Goal: Task Accomplishment & Management: Complete application form

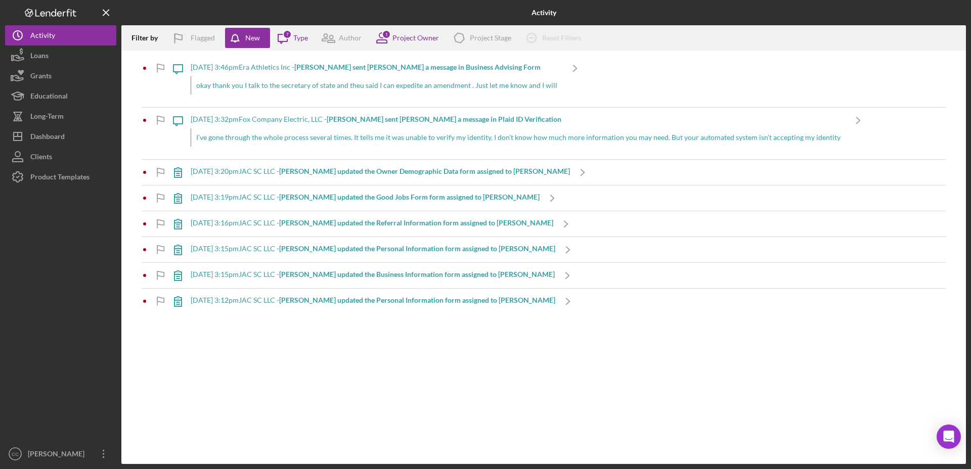
click at [432, 86] on div "okay thank you I talk to the secretary of state and theu said I can expedite an…" at bounding box center [377, 85] width 372 height 18
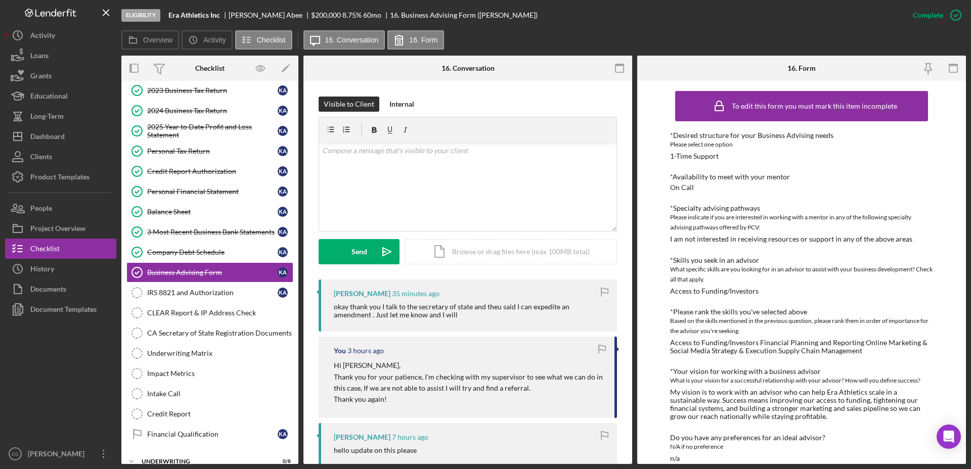
scroll to position [138, 0]
click at [450, 185] on div "v Color teal Color pink Remove color Add row above Add row below Add column bef…" at bounding box center [467, 187] width 297 height 89
click at [241, 14] on div "[PERSON_NAME]" at bounding box center [270, 15] width 82 height 8
copy div "[PERSON_NAME]"
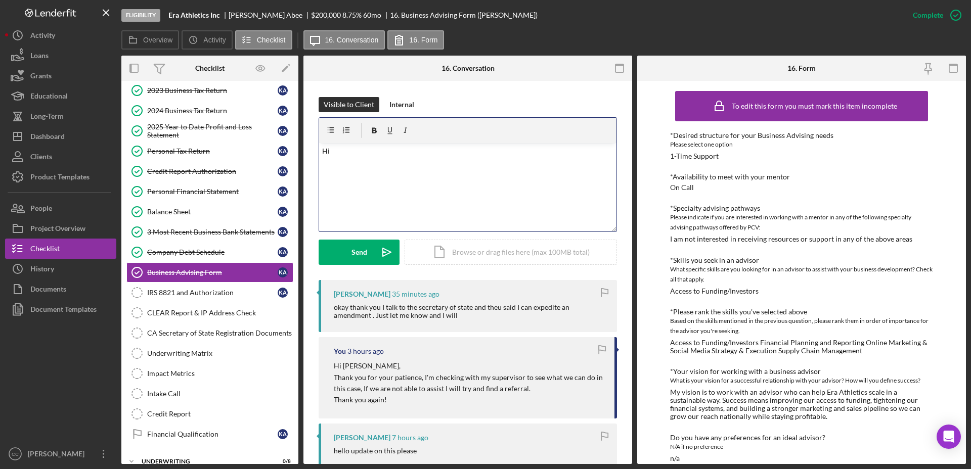
click at [417, 178] on div "v Color teal Color pink Remove color Add row above Add row below Add column bef…" at bounding box center [467, 187] width 297 height 89
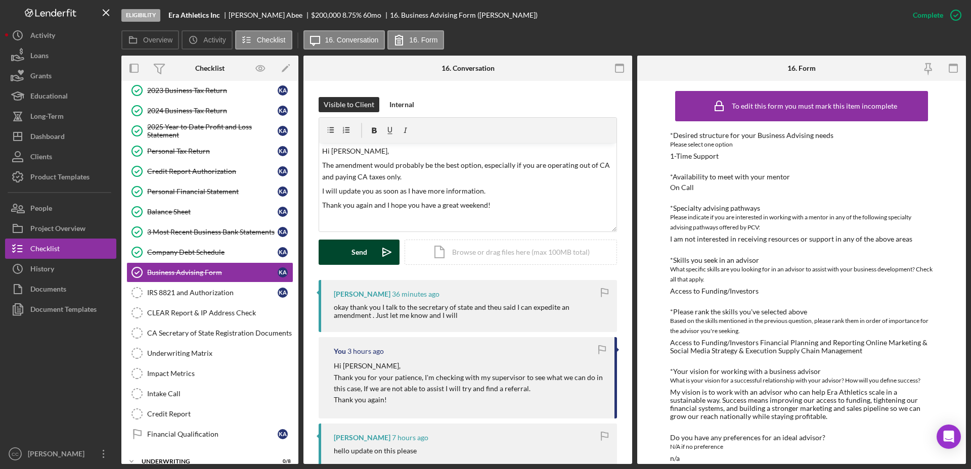
click at [355, 247] on div "Send" at bounding box center [360, 252] width 16 height 25
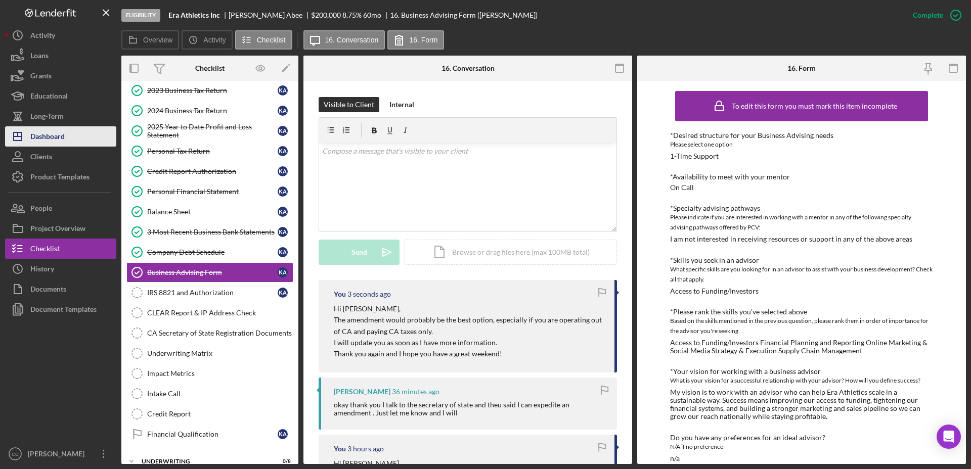
click at [51, 139] on div "Dashboard" at bounding box center [47, 137] width 34 height 23
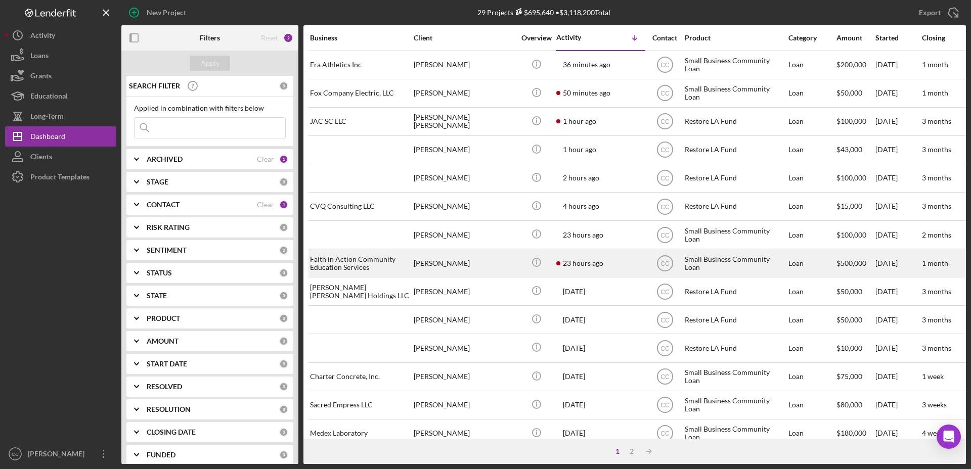
click at [490, 263] on div "[PERSON_NAME]" at bounding box center [464, 263] width 101 height 27
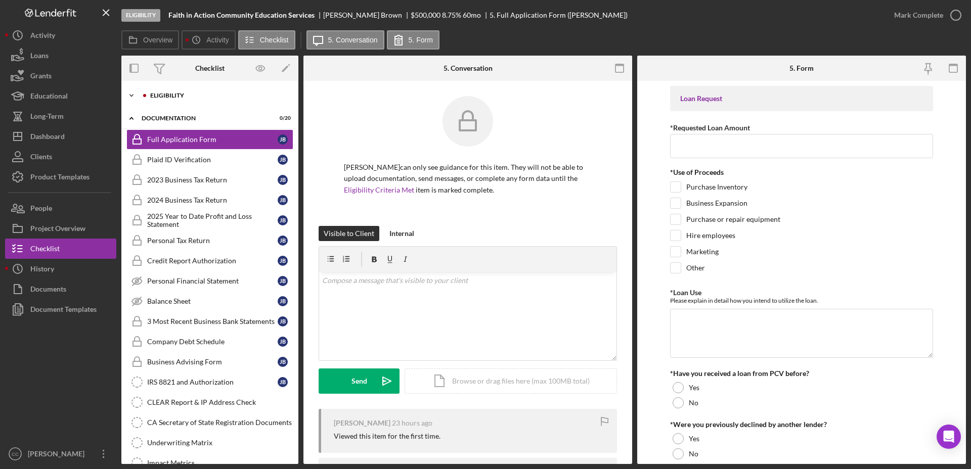
click at [166, 94] on div "Eligibility" at bounding box center [218, 96] width 136 height 6
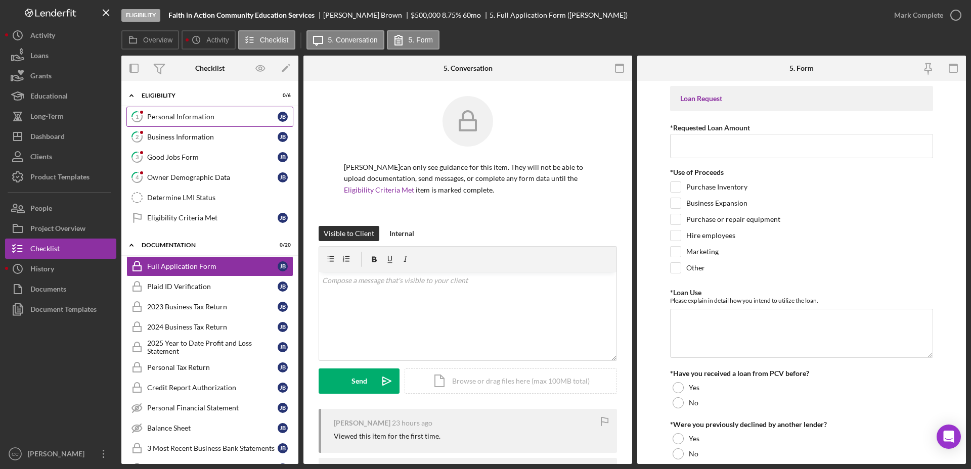
click at [194, 110] on link "1 Personal Information [PERSON_NAME]" at bounding box center [209, 117] width 167 height 20
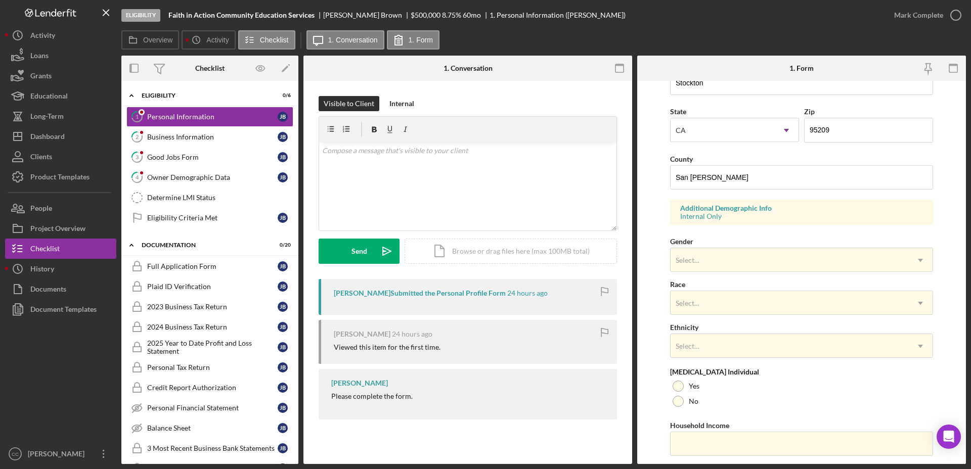
scroll to position [264, 0]
click at [178, 176] on div "Owner Demographic Data" at bounding box center [212, 178] width 131 height 8
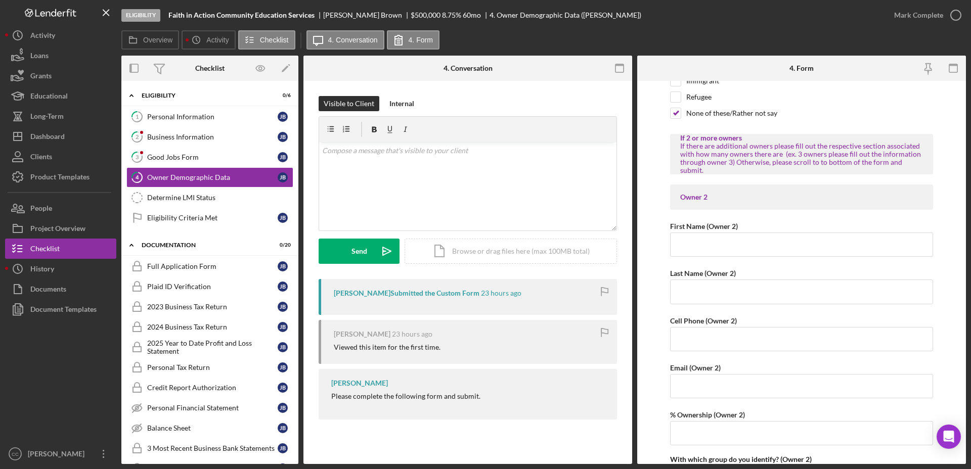
scroll to position [992, 0]
click at [926, 17] on div "Mark Complete" at bounding box center [918, 15] width 49 height 20
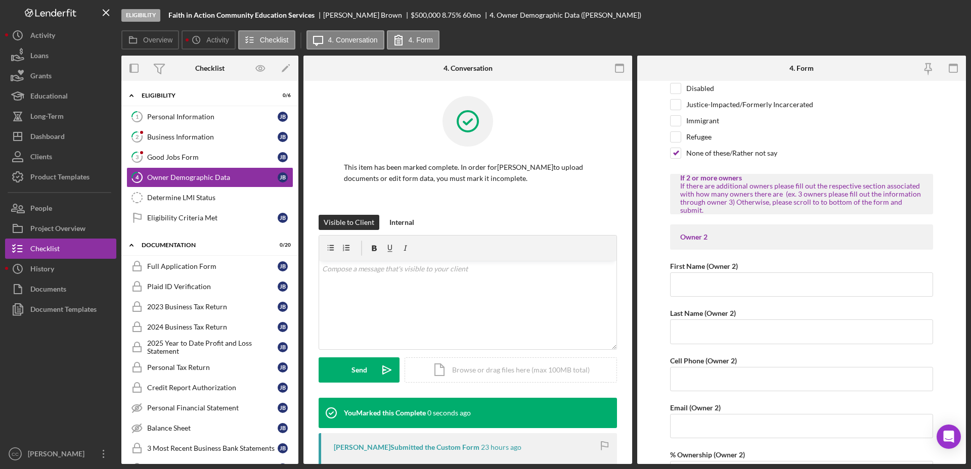
scroll to position [1033, 0]
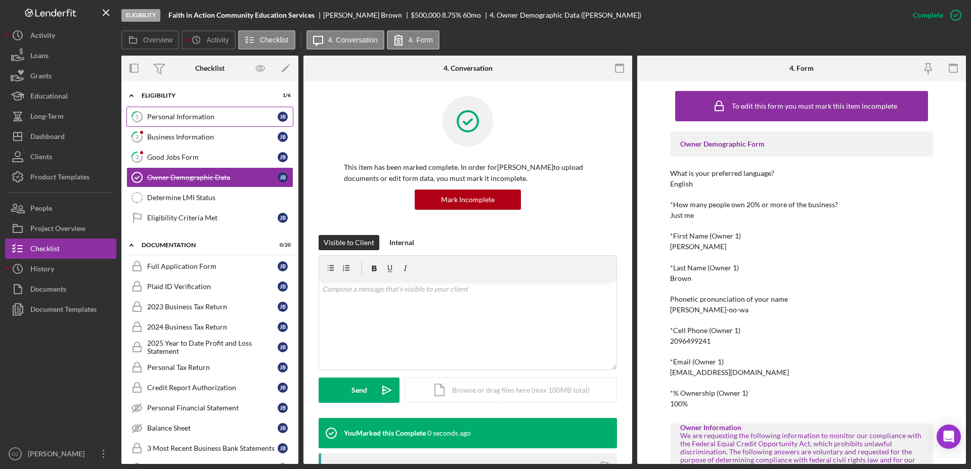
click at [213, 116] on div "Personal Information" at bounding box center [212, 117] width 131 height 8
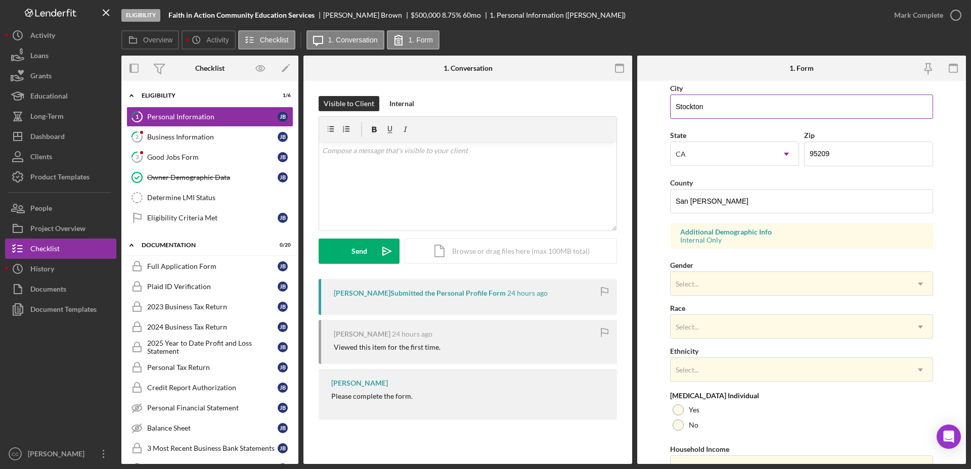
scroll to position [280, 0]
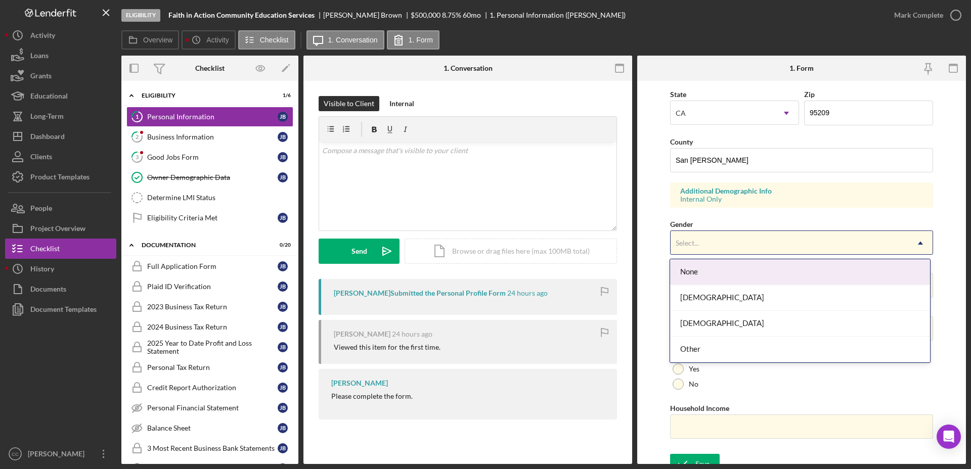
click at [772, 251] on div "Select..." at bounding box center [790, 243] width 238 height 23
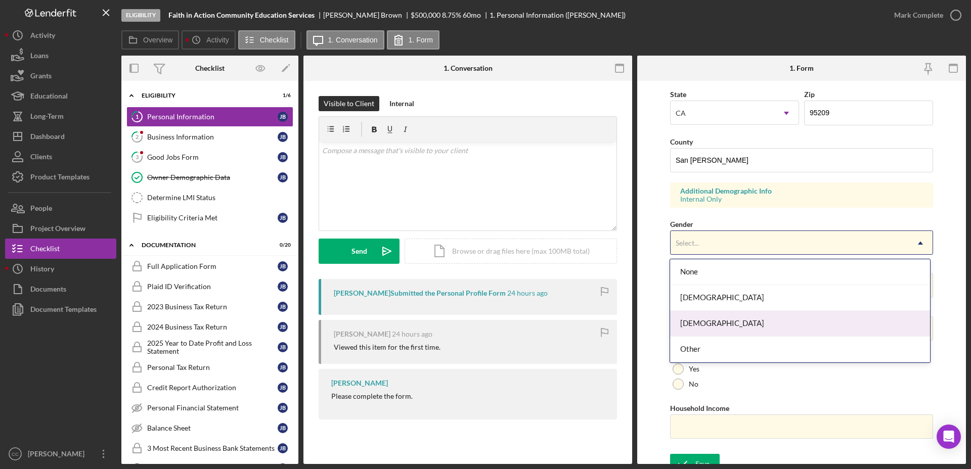
click at [705, 323] on div "[DEMOGRAPHIC_DATA]" at bounding box center [800, 324] width 260 height 26
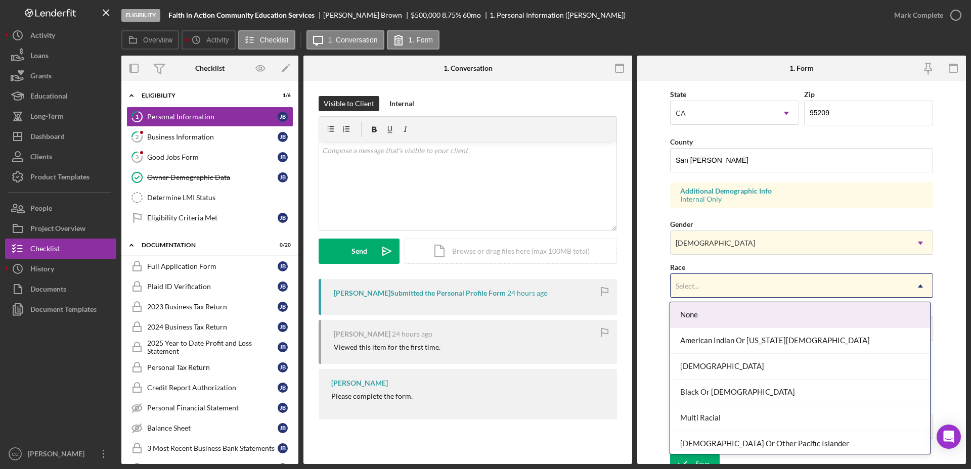
click at [704, 285] on div "Select..." at bounding box center [790, 286] width 238 height 23
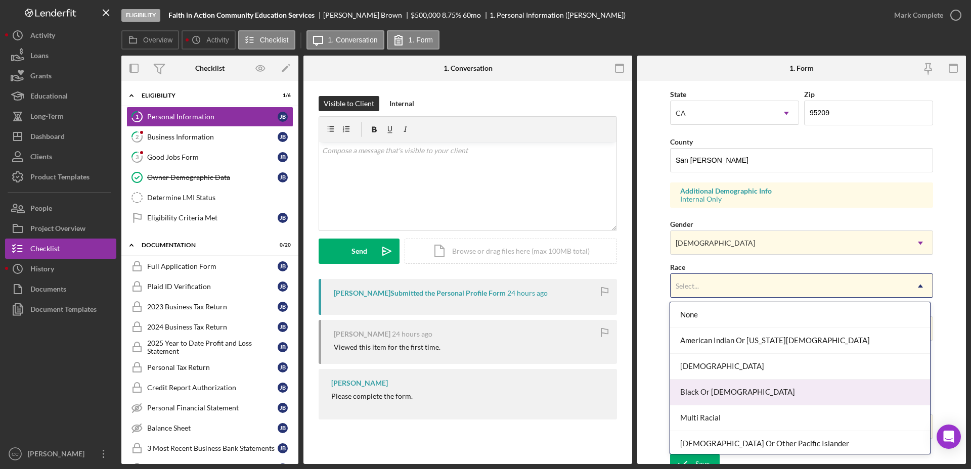
click at [719, 392] on div "Black Or [DEMOGRAPHIC_DATA]" at bounding box center [800, 393] width 260 height 26
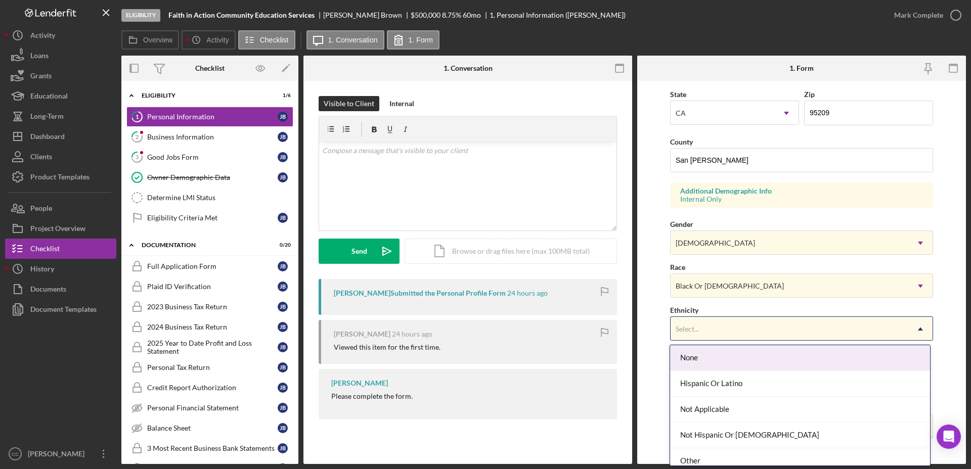
click at [719, 323] on div "Select..." at bounding box center [790, 329] width 238 height 23
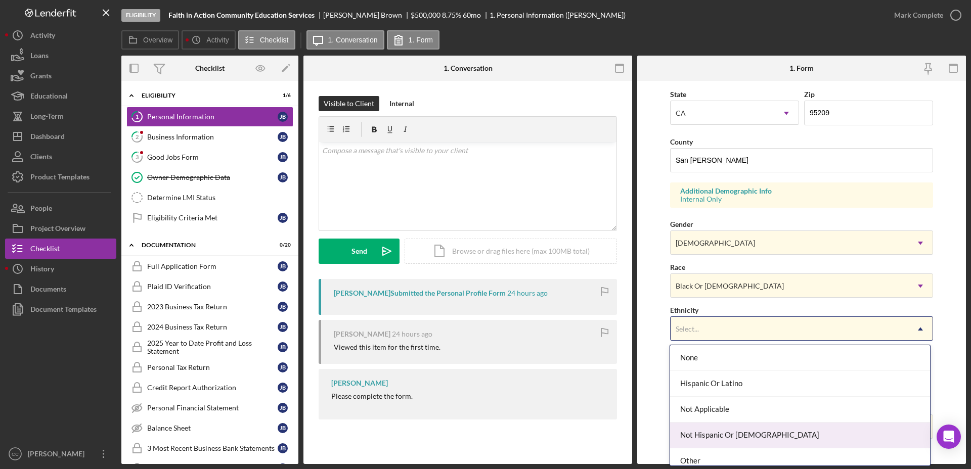
click at [724, 441] on div "Not Hispanic Or [DEMOGRAPHIC_DATA]" at bounding box center [800, 436] width 260 height 26
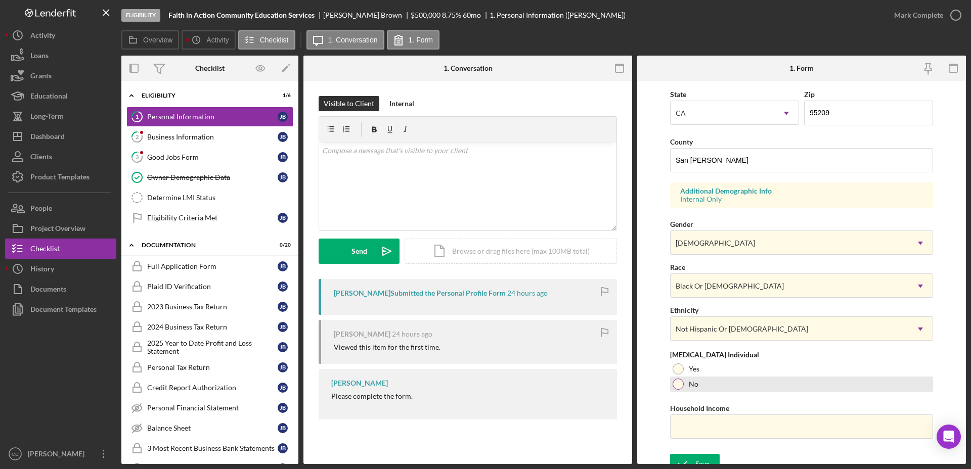
click at [679, 383] on div at bounding box center [678, 384] width 11 height 11
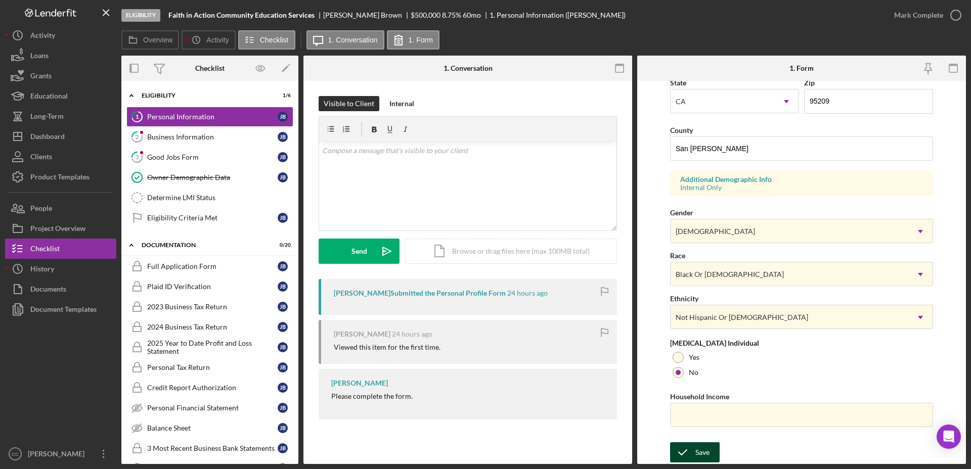
click at [686, 449] on icon "submit" at bounding box center [682, 452] width 25 height 25
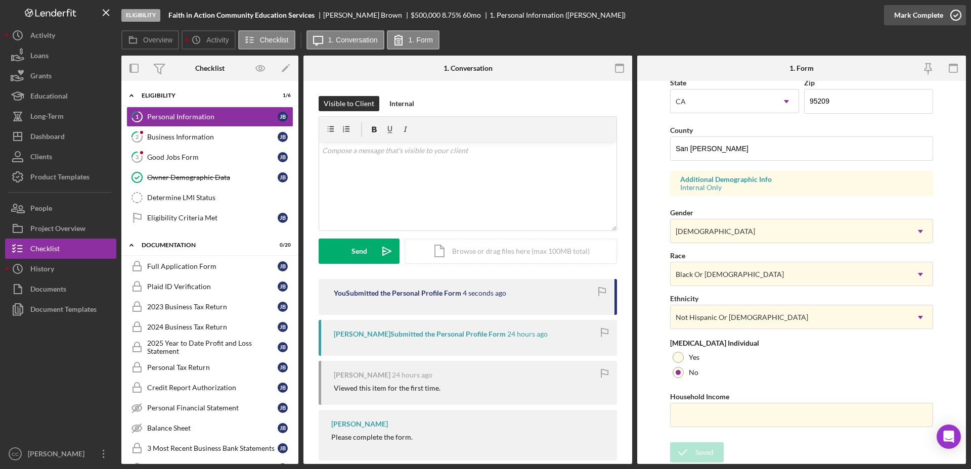
click at [929, 22] on div "Mark Complete" at bounding box center [918, 15] width 49 height 20
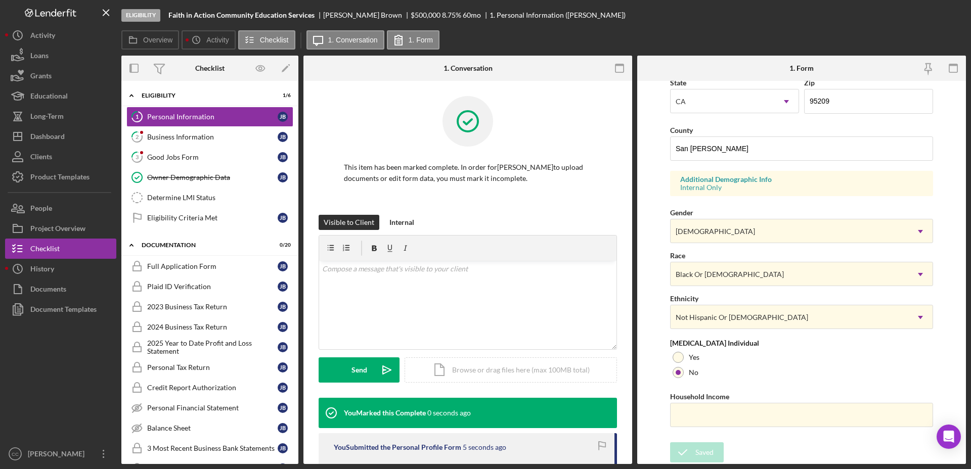
scroll to position [89, 0]
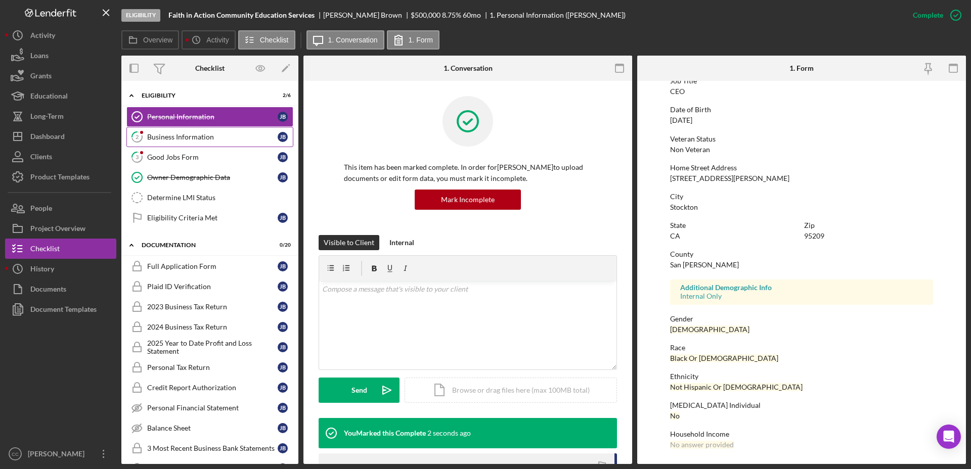
click at [164, 143] on link "2 Business Information [PERSON_NAME]" at bounding box center [209, 137] width 167 height 20
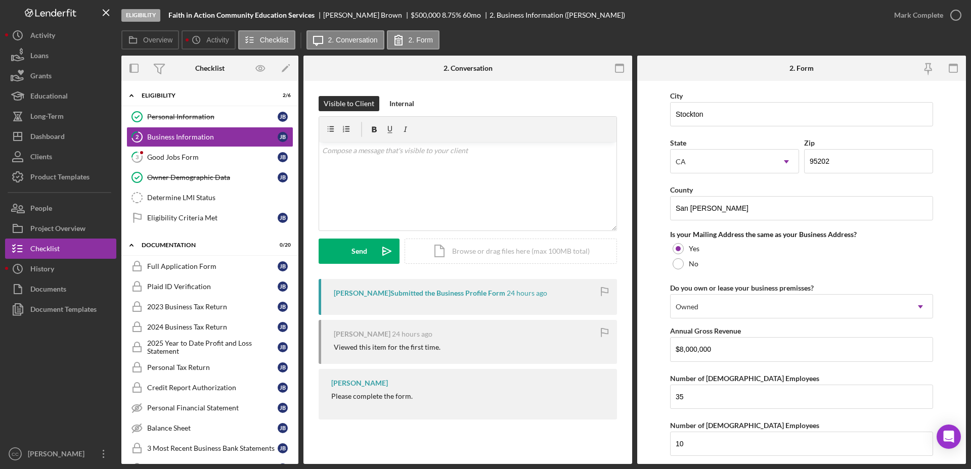
scroll to position [740, 0]
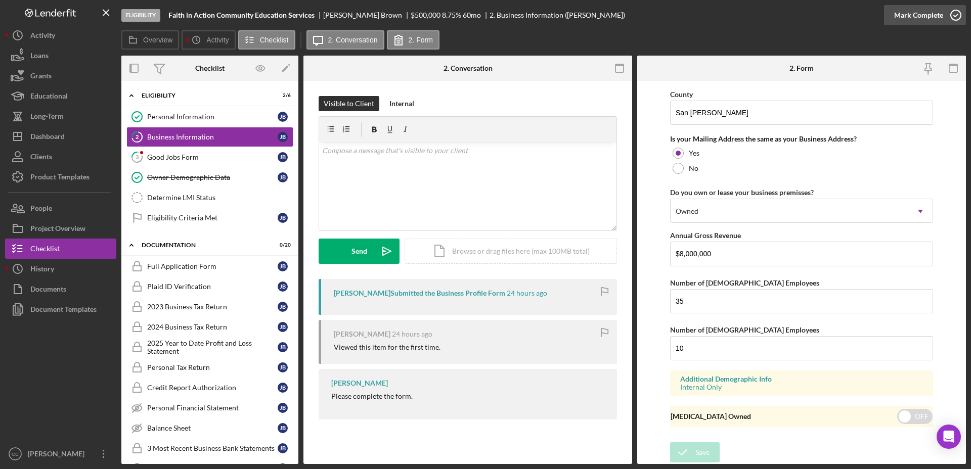
click at [932, 19] on div "Mark Complete" at bounding box center [918, 15] width 49 height 20
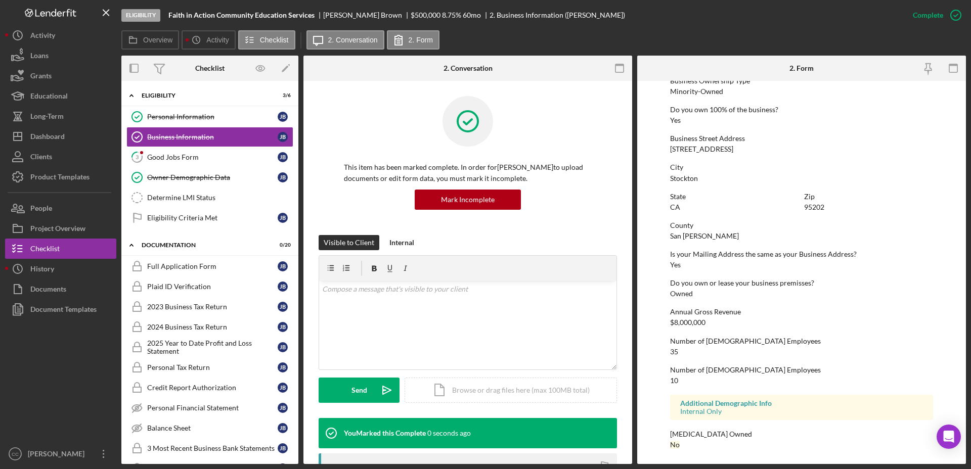
scroll to position [379, 0]
click at [177, 156] on div "Good Jobs Form" at bounding box center [212, 157] width 131 height 8
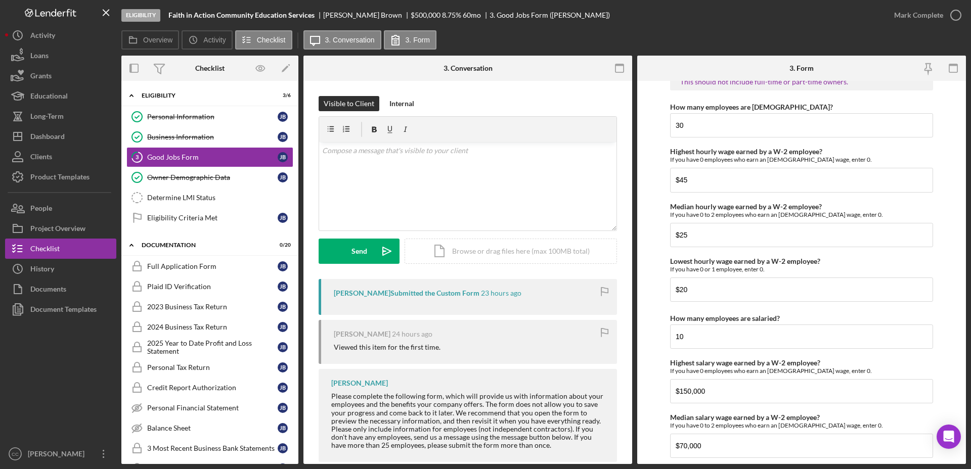
scroll to position [2203, 0]
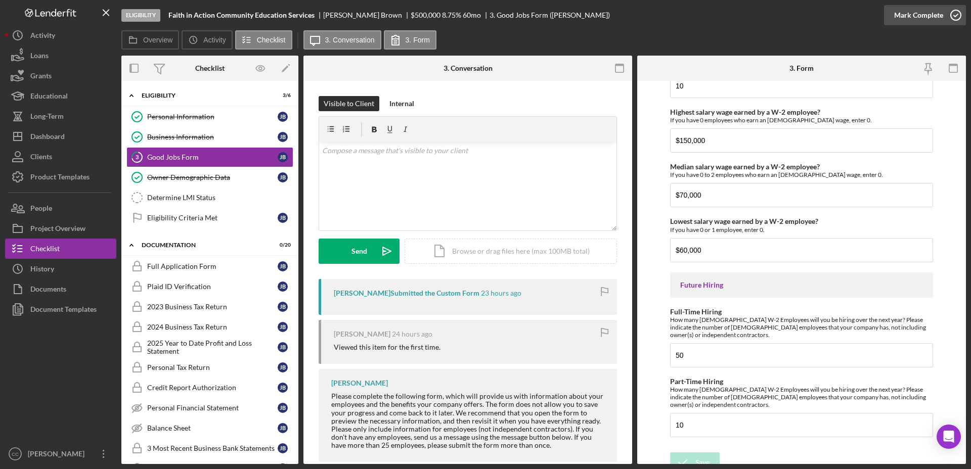
click at [935, 14] on div "Mark Complete" at bounding box center [918, 15] width 49 height 20
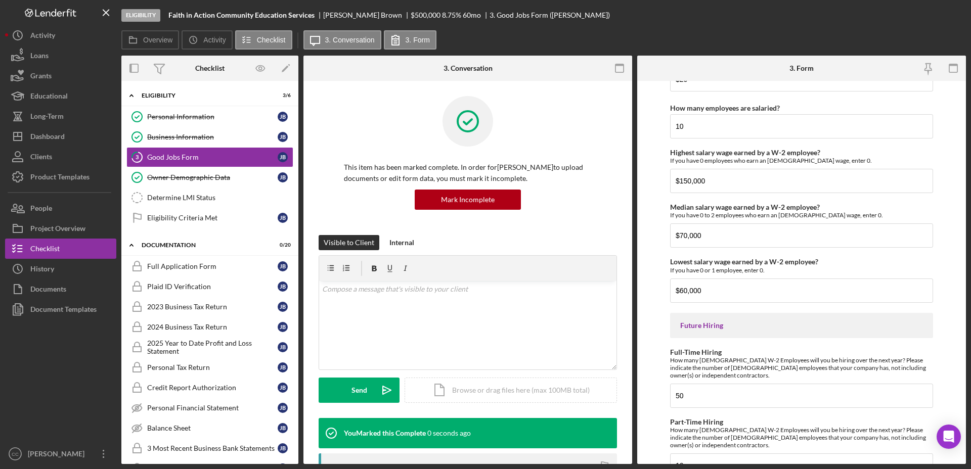
scroll to position [2244, 0]
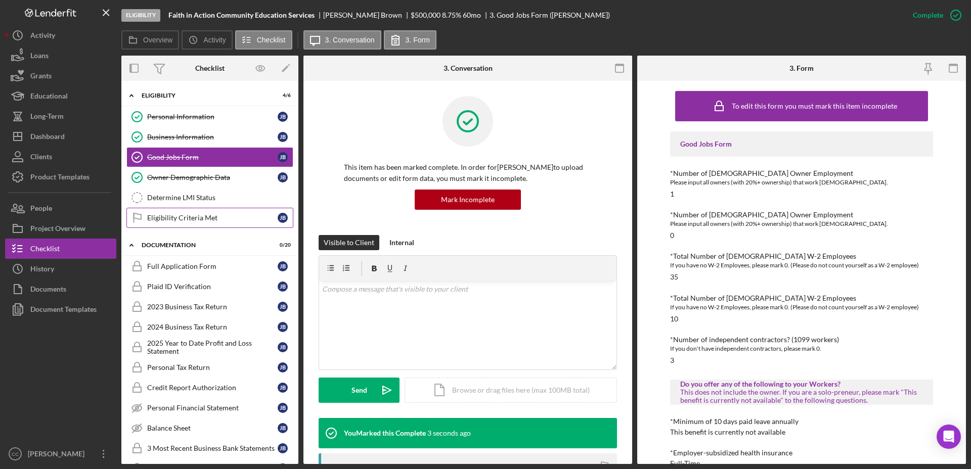
click at [211, 217] on div "Eligibility Criteria Met" at bounding box center [212, 218] width 131 height 8
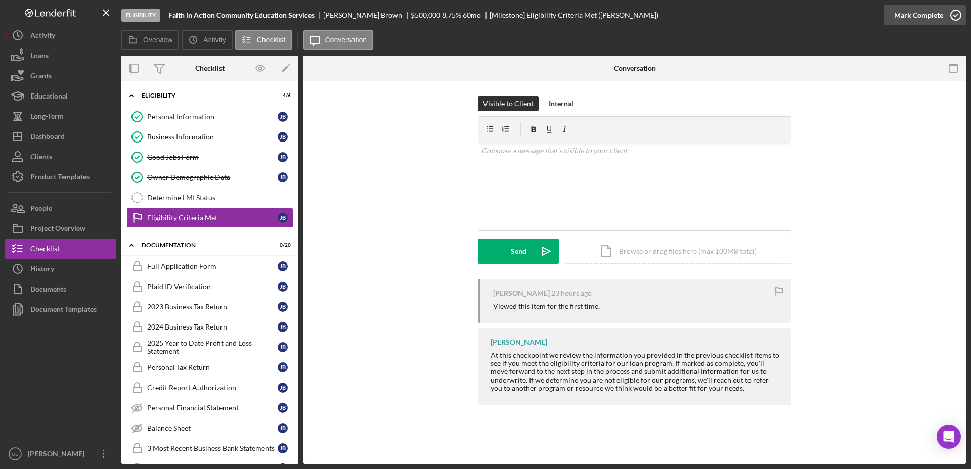
click at [946, 10] on icon "button" at bounding box center [956, 15] width 25 height 25
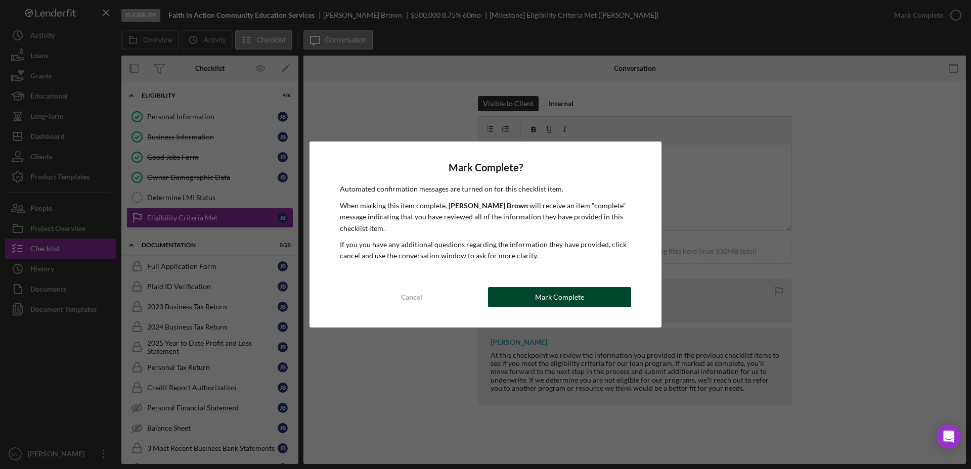
click at [541, 299] on div "Mark Complete" at bounding box center [559, 297] width 49 height 20
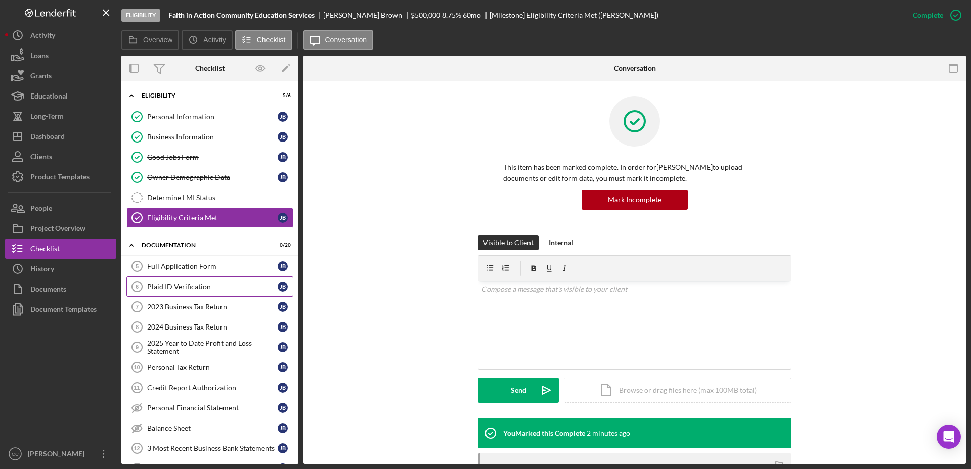
click at [170, 281] on link "Plaid ID Verification 6 Plaid ID Verification [PERSON_NAME]" at bounding box center [209, 287] width 167 height 20
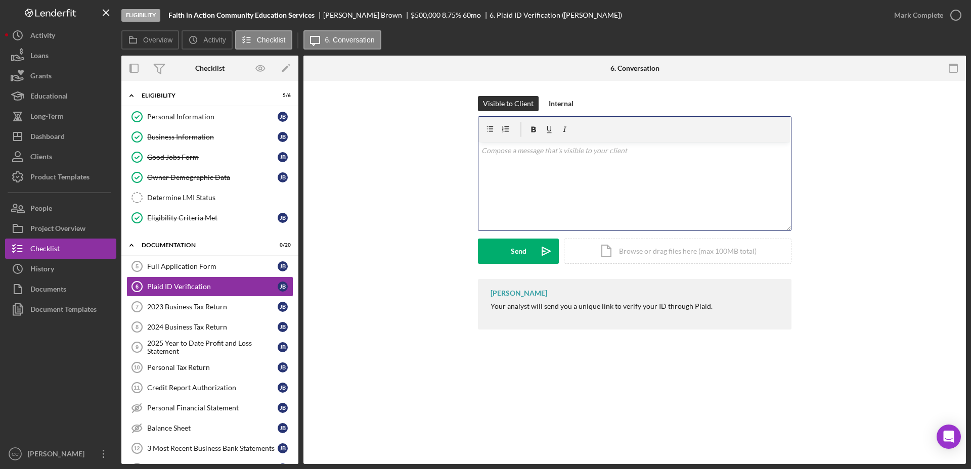
click at [510, 227] on div "v Color teal Color pink Remove color Add row above Add row below Add column bef…" at bounding box center [635, 186] width 313 height 89
click at [513, 240] on div "Send" at bounding box center [519, 251] width 16 height 25
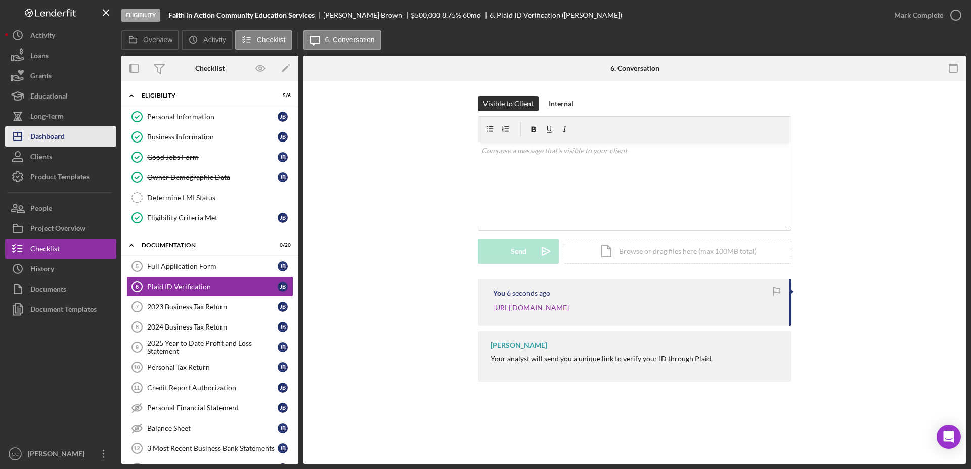
click at [68, 136] on button "Icon/Dashboard Dashboard" at bounding box center [60, 136] width 111 height 20
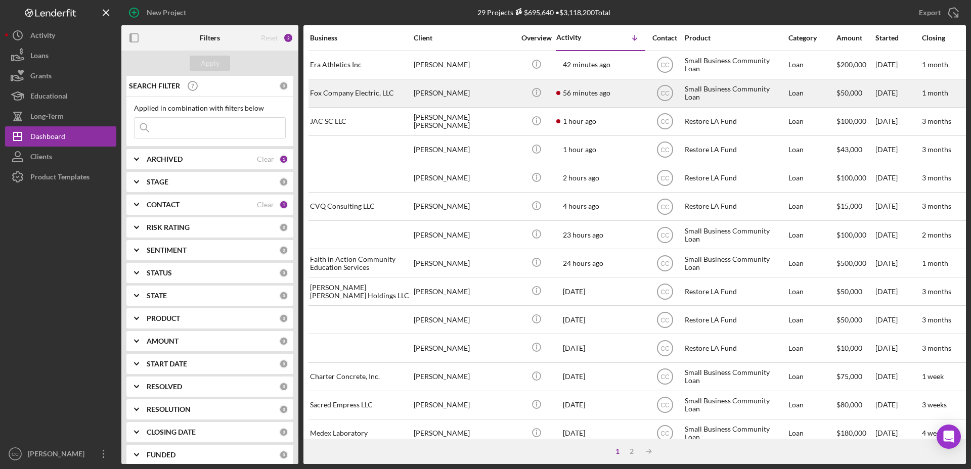
click at [513, 100] on div "[PERSON_NAME]" at bounding box center [464, 93] width 101 height 27
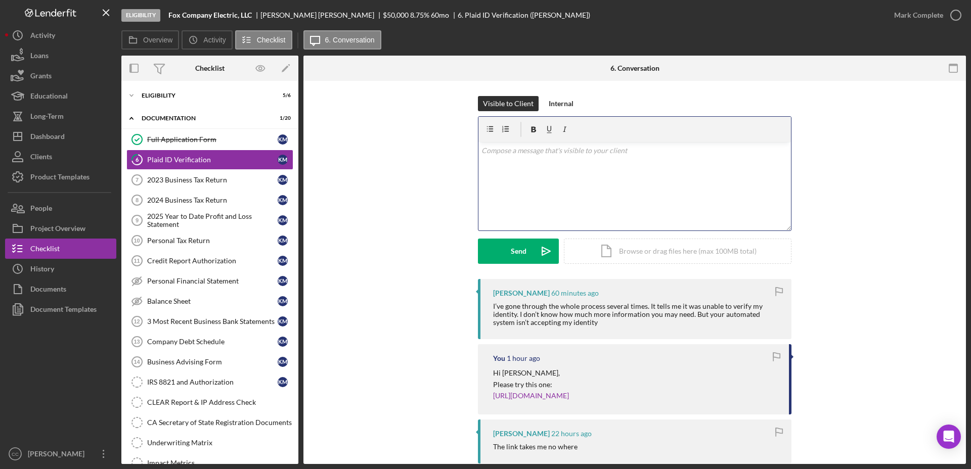
click at [606, 147] on p at bounding box center [635, 150] width 307 height 11
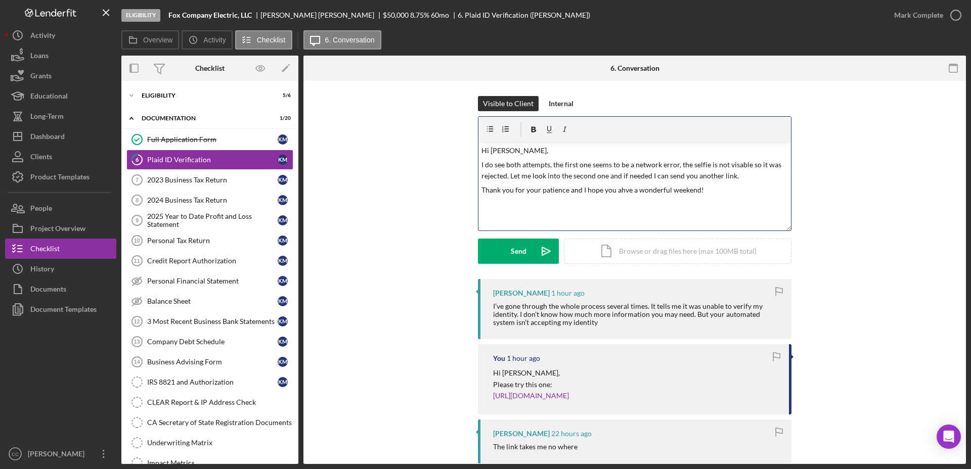
click at [737, 167] on p "I do see both attempts, the first one seems to be a network error, the selfie i…" at bounding box center [635, 170] width 307 height 23
click at [620, 192] on p "Thank you for your patience and I hope you ahve a wonderful weekend!" at bounding box center [635, 190] width 307 height 11
click at [517, 251] on div "Send" at bounding box center [519, 251] width 16 height 25
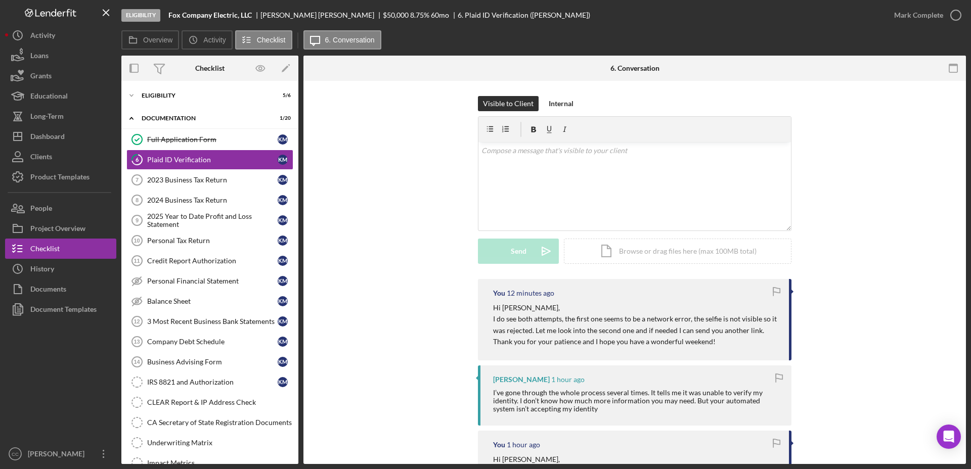
click at [558, 194] on div "v Color teal Color pink Remove color Add row above Add row below Add column bef…" at bounding box center [635, 186] width 313 height 89
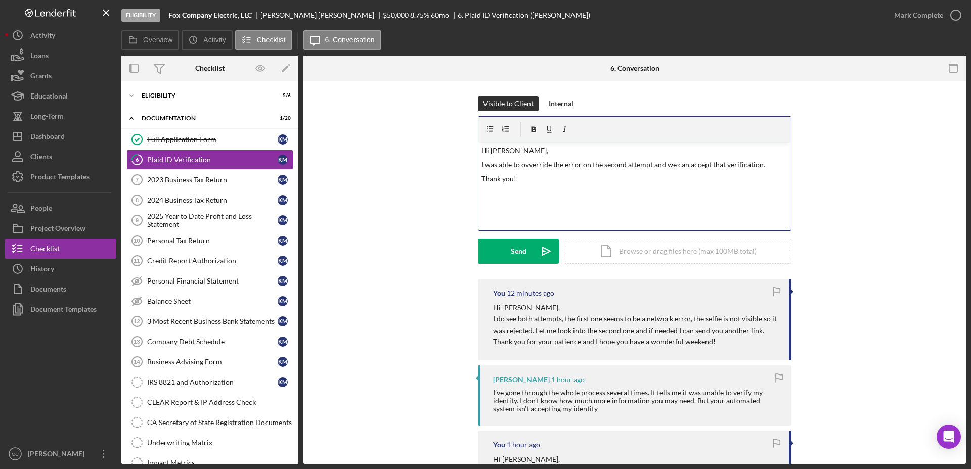
click at [535, 166] on p "I was able to ovverride the error on the second attempt and we can accept that …" at bounding box center [635, 164] width 307 height 11
click at [513, 246] on div "Send" at bounding box center [519, 251] width 16 height 25
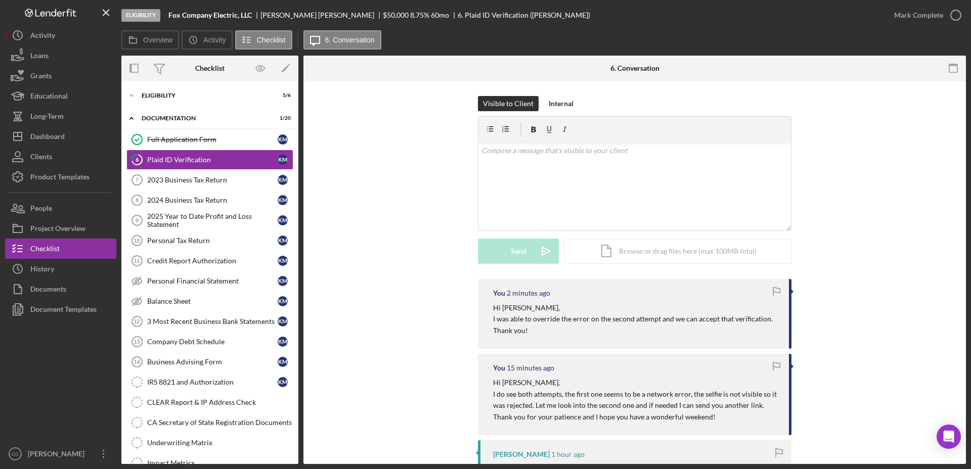
click at [423, 215] on div "Visible to Client Internal v Color teal Color pink Remove color Add row above A…" at bounding box center [635, 187] width 632 height 183
click at [432, 241] on div "Visible to Client Internal v Color teal Color pink Remove color Add row above A…" at bounding box center [635, 187] width 632 height 183
click at [170, 174] on link "2023 Business Tax Return 7 2023 Business Tax Return K M" at bounding box center [209, 180] width 167 height 20
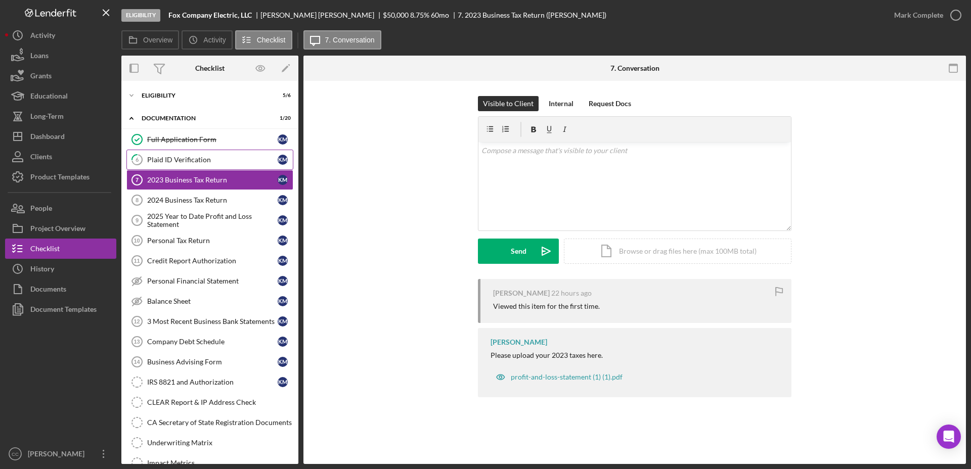
click at [175, 168] on link "6 Plaid ID Verification K M" at bounding box center [209, 160] width 167 height 20
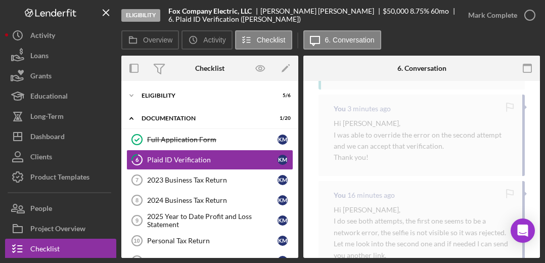
scroll to position [251, 0]
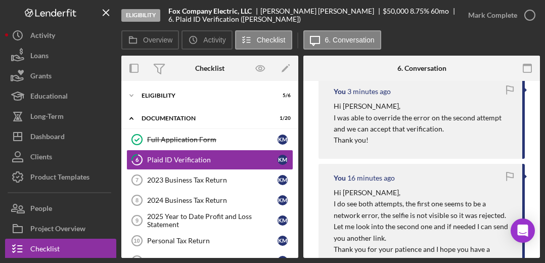
click at [181, 71] on div "Checklist" at bounding box center [210, 68] width 59 height 25
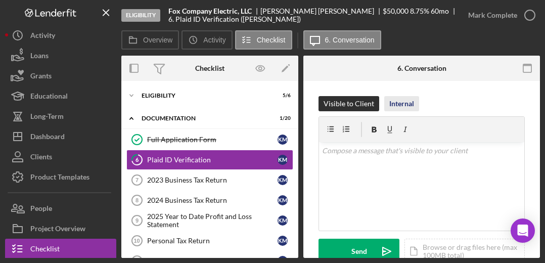
click at [410, 108] on div "Internal" at bounding box center [402, 103] width 25 height 15
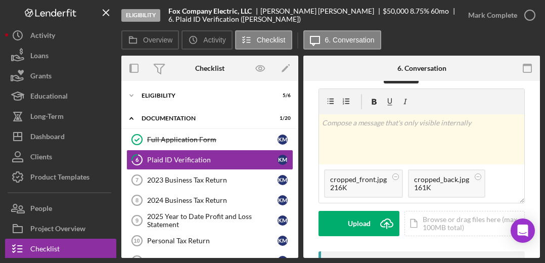
scroll to position [32, 0]
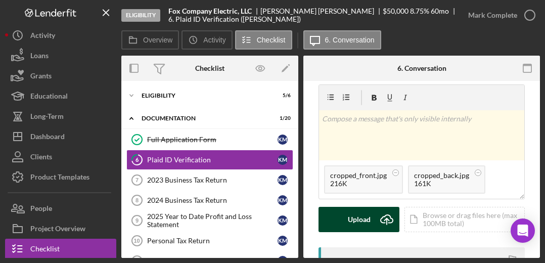
click at [361, 213] on div "Upload" at bounding box center [359, 219] width 23 height 25
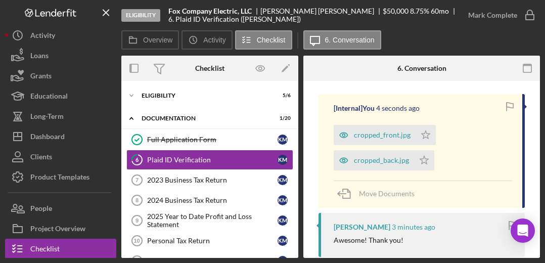
scroll to position [184, 0]
click at [424, 143] on icon "Icon/Star" at bounding box center [426, 136] width 20 height 20
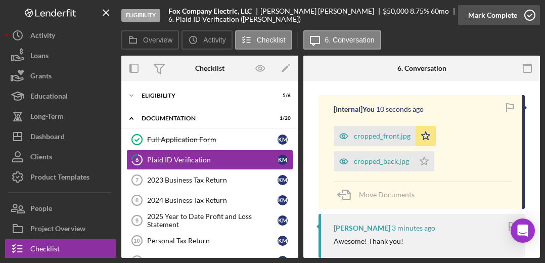
click at [523, 16] on icon "button" at bounding box center [530, 15] width 25 height 25
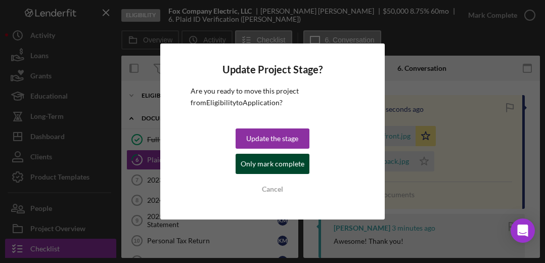
click at [272, 168] on div "Only mark complete" at bounding box center [273, 164] width 64 height 20
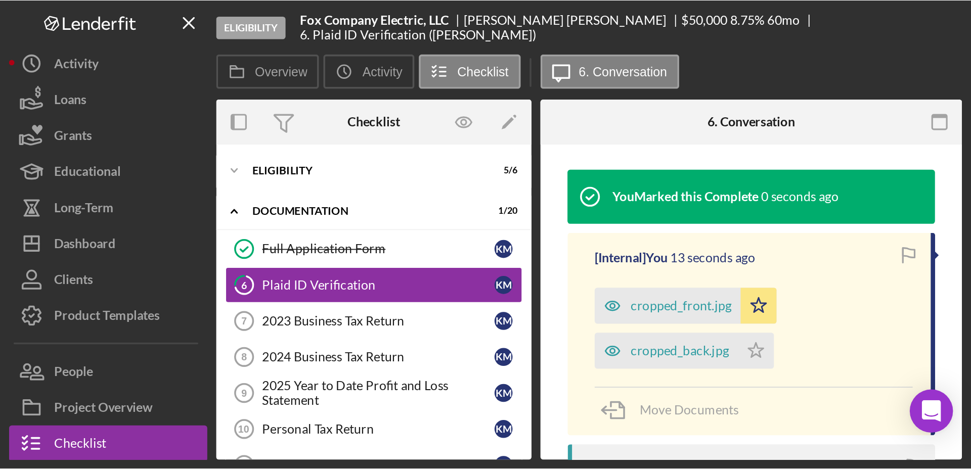
scroll to position [334, 0]
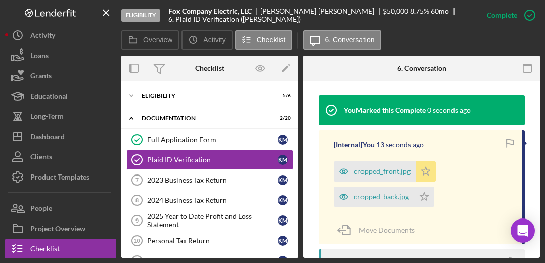
click at [423, 178] on icon "Icon/Star" at bounding box center [426, 171] width 20 height 20
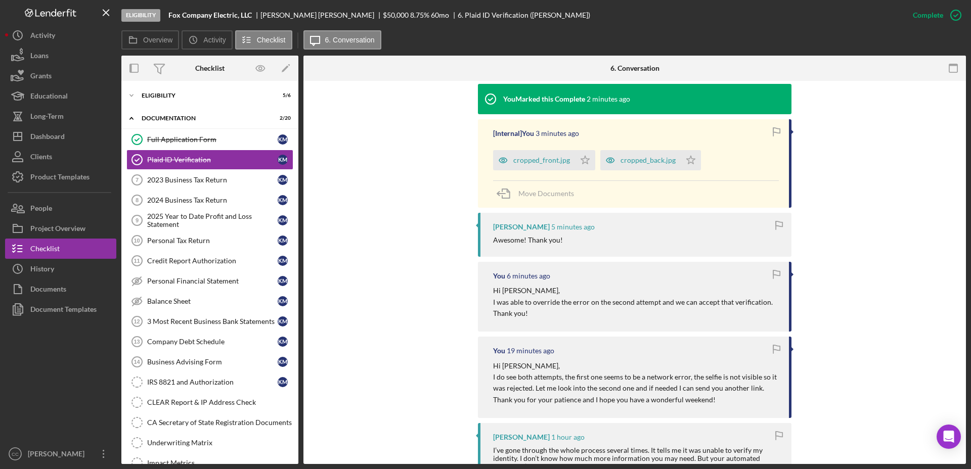
scroll to position [323, 0]
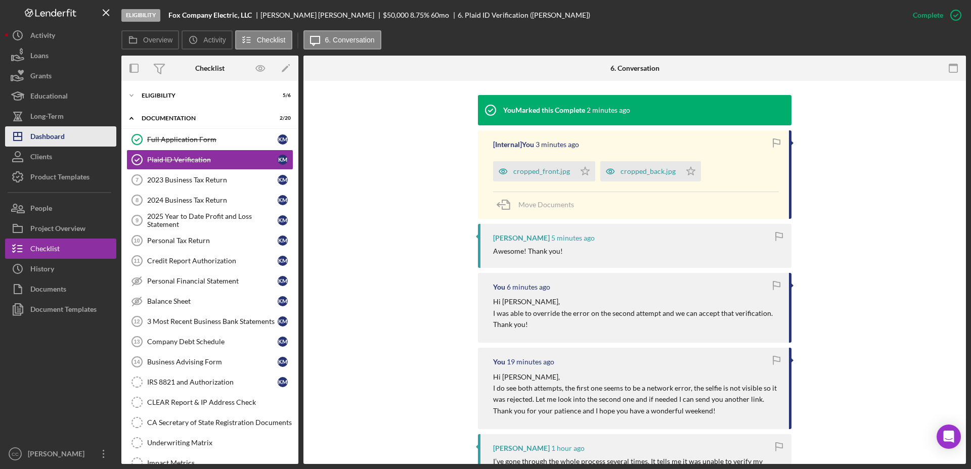
click at [45, 143] on div "Dashboard" at bounding box center [47, 137] width 34 height 23
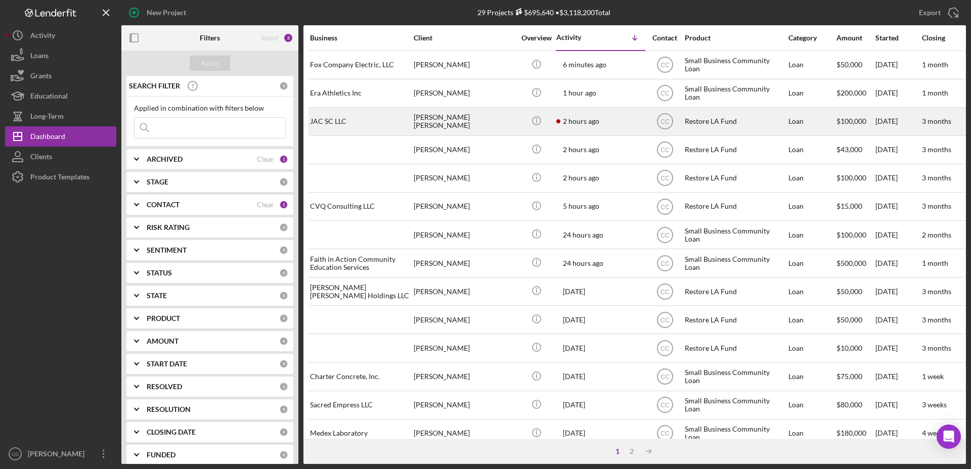
click at [509, 122] on div "[PERSON_NAME] [PERSON_NAME]" at bounding box center [464, 121] width 101 height 27
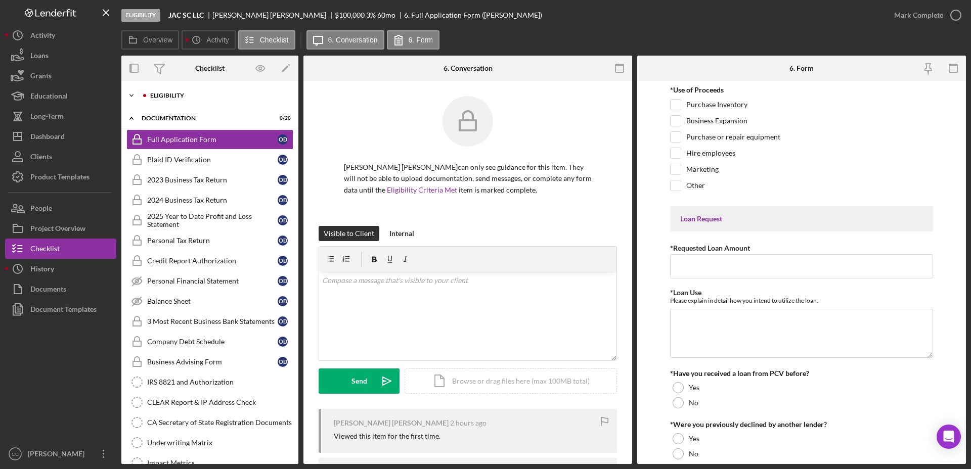
click at [161, 94] on div "Eligibility" at bounding box center [218, 96] width 136 height 6
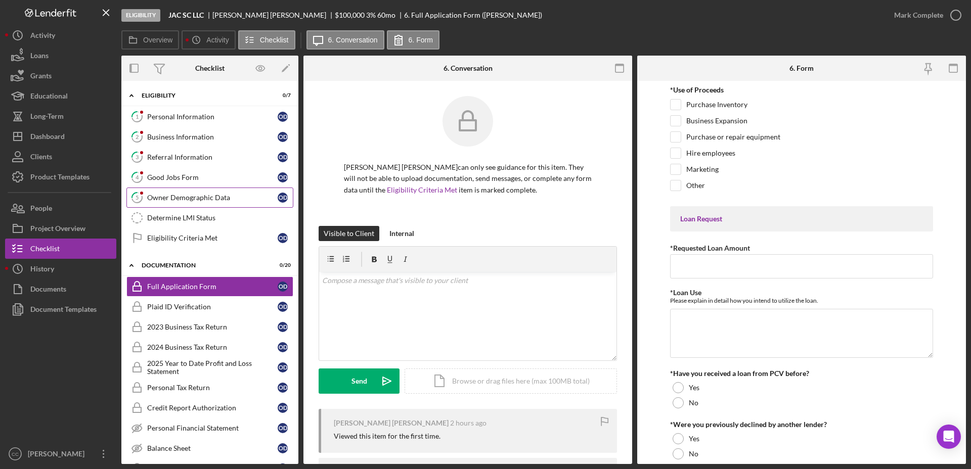
click at [182, 201] on div "Owner Demographic Data" at bounding box center [212, 198] width 131 height 8
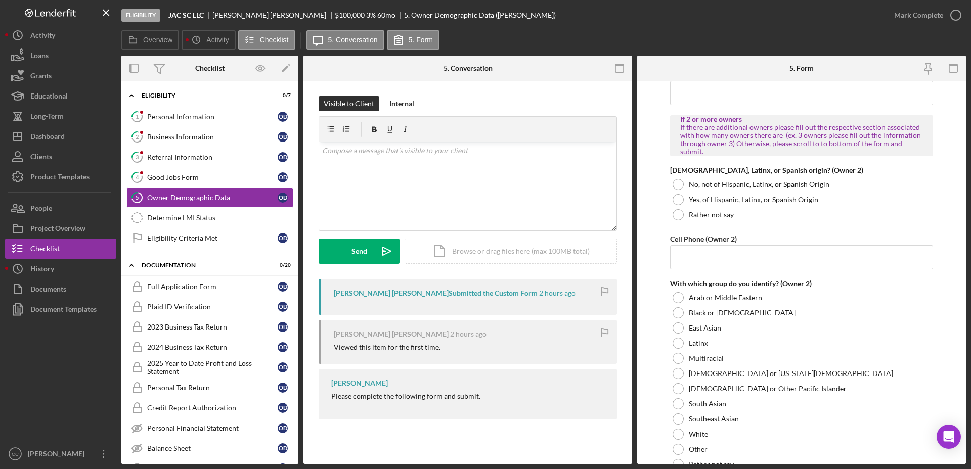
scroll to position [1140, 0]
click at [937, 7] on div "Mark Complete" at bounding box center [918, 15] width 49 height 20
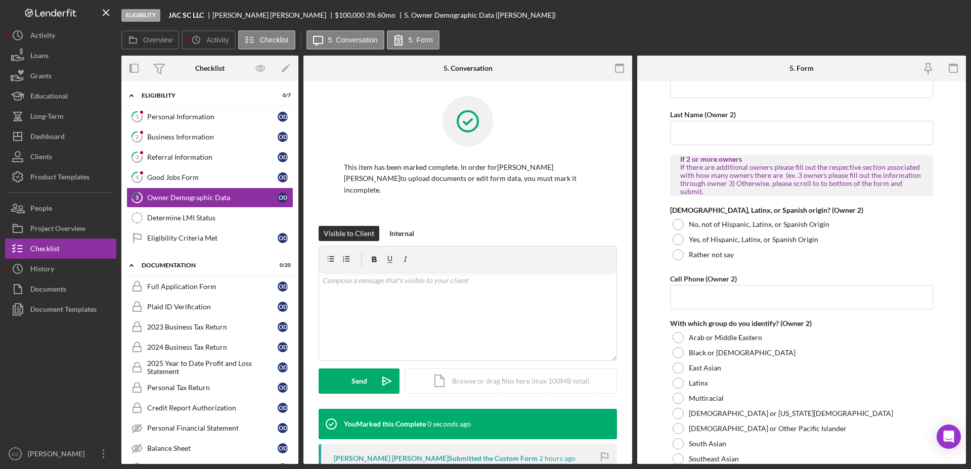
scroll to position [1181, 0]
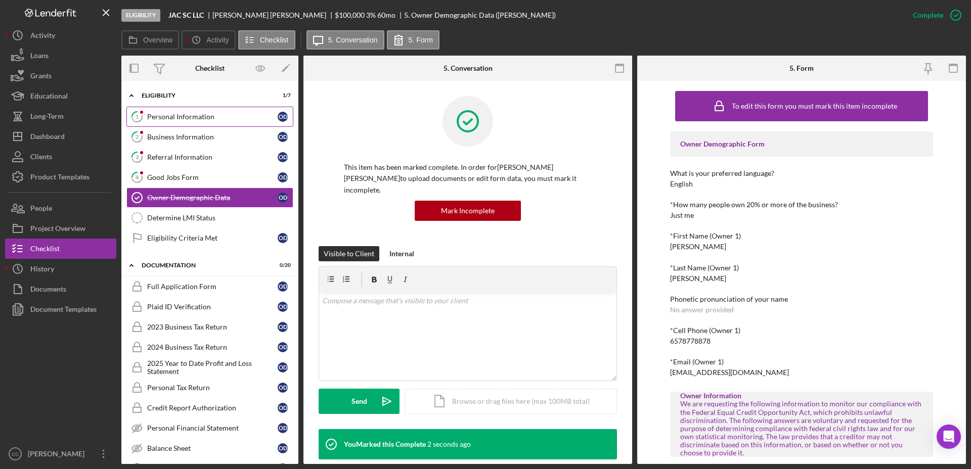
click at [175, 116] on div "Personal Information" at bounding box center [212, 117] width 131 height 8
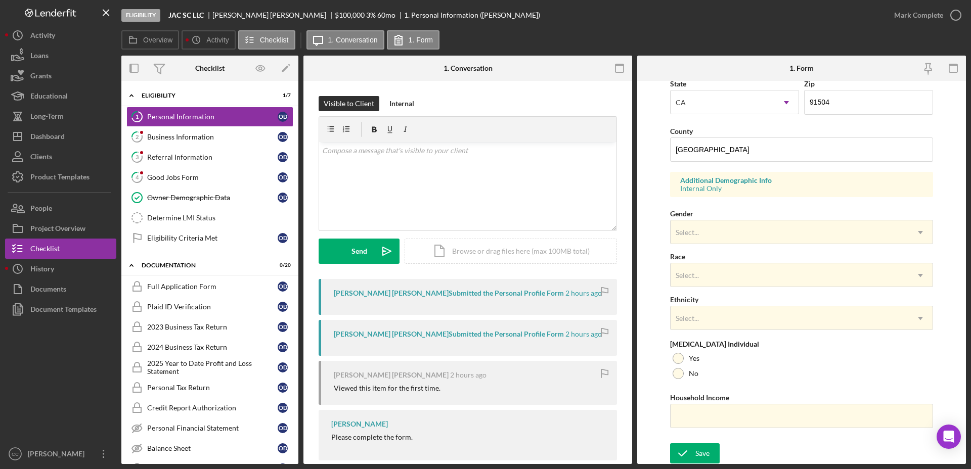
scroll to position [291, 0]
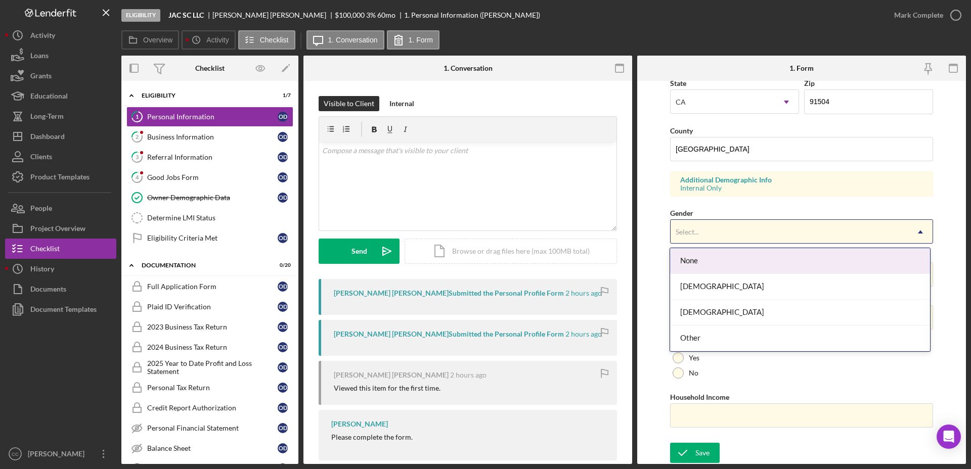
click at [746, 235] on div "Select..." at bounding box center [790, 232] width 238 height 23
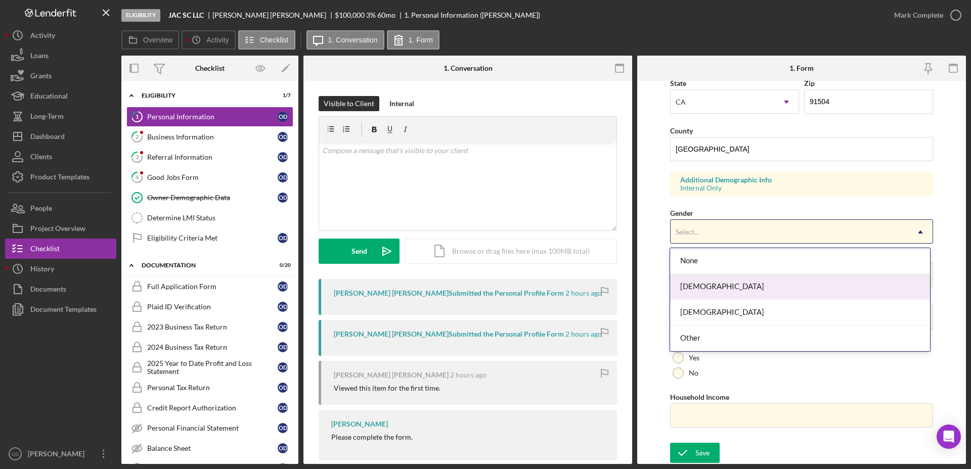
click at [694, 279] on div "[DEMOGRAPHIC_DATA]" at bounding box center [800, 287] width 260 height 26
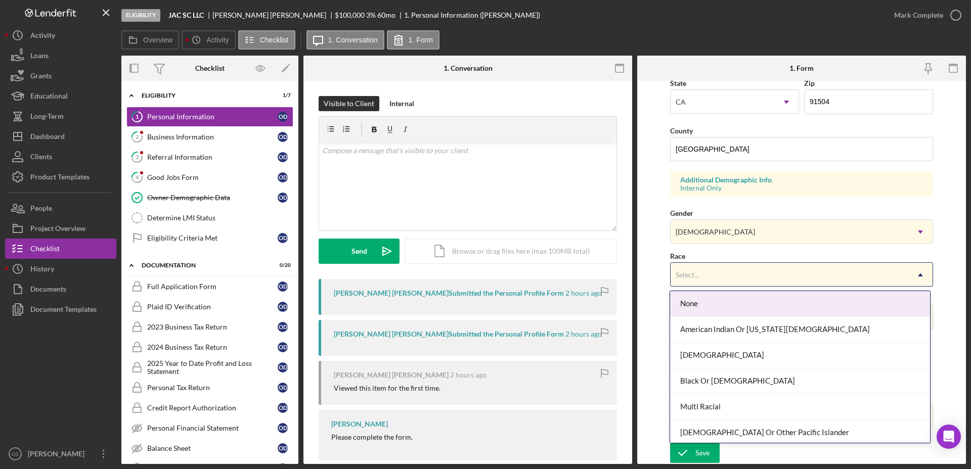
click at [723, 282] on div "Select..." at bounding box center [790, 275] width 238 height 23
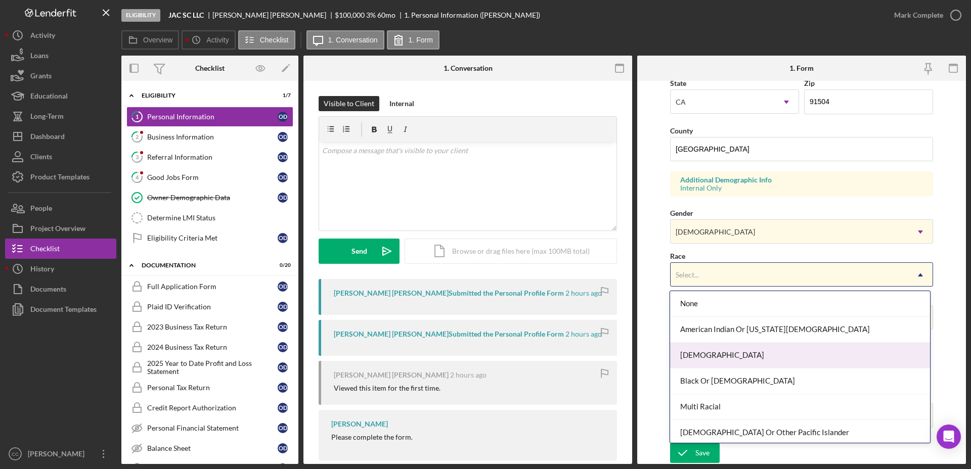
click at [705, 355] on div "[DEMOGRAPHIC_DATA]" at bounding box center [800, 356] width 260 height 26
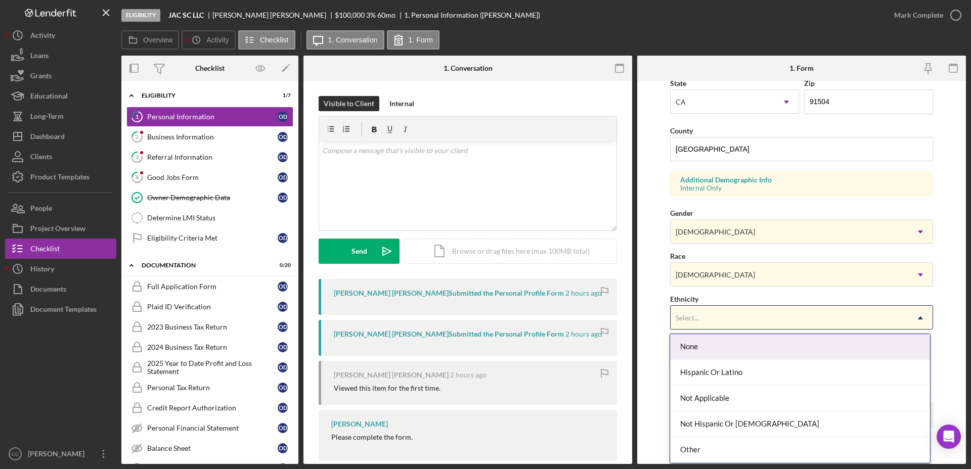
click at [699, 324] on div "Select..." at bounding box center [790, 318] width 238 height 23
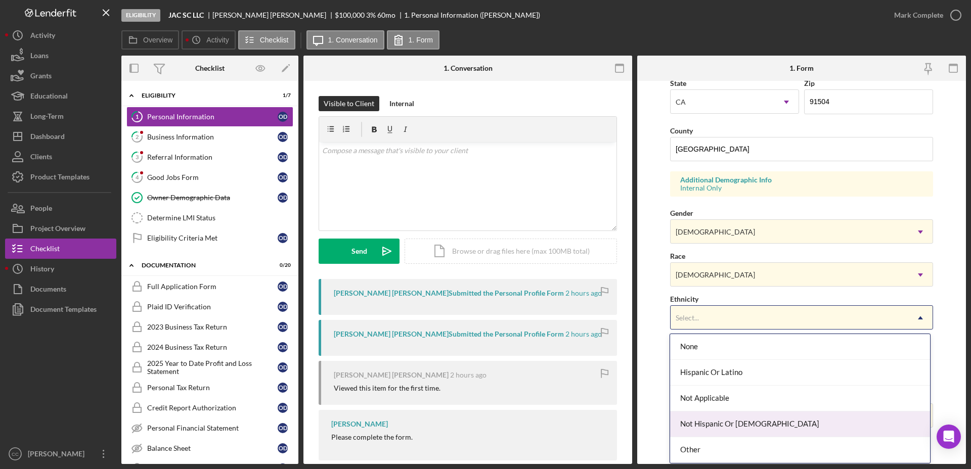
click at [724, 418] on div "Not Hispanic Or [DEMOGRAPHIC_DATA]" at bounding box center [800, 425] width 260 height 26
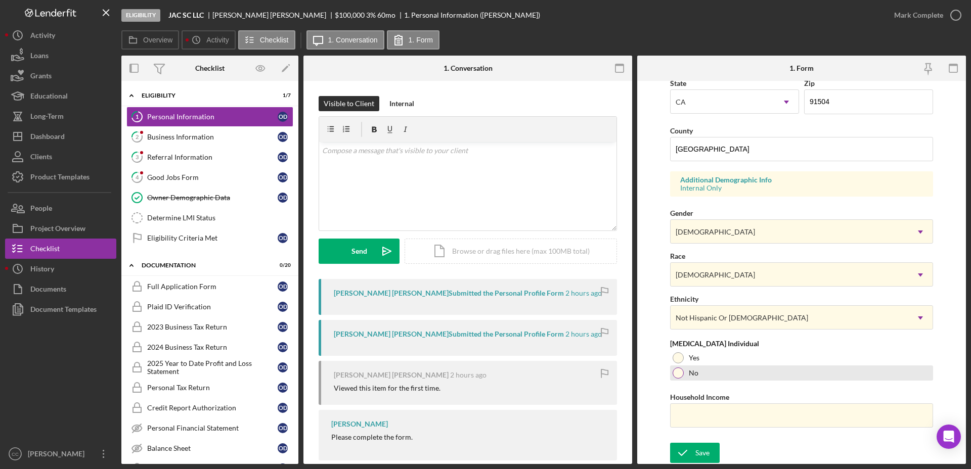
click at [682, 372] on div at bounding box center [678, 373] width 11 height 11
click at [689, 455] on icon "submit" at bounding box center [682, 453] width 25 height 25
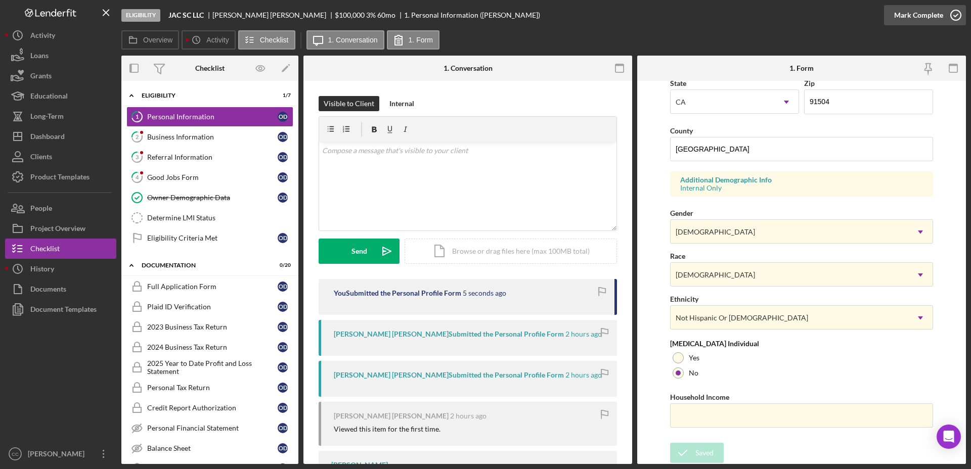
click at [932, 13] on div "Mark Complete" at bounding box center [918, 15] width 49 height 20
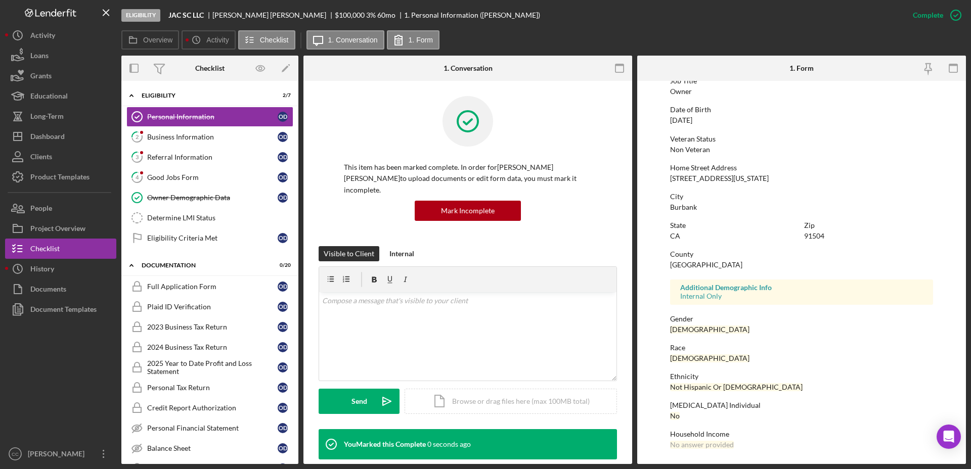
scroll to position [89, 0]
click at [182, 185] on link "4 Good Jobs Form O D" at bounding box center [209, 177] width 167 height 20
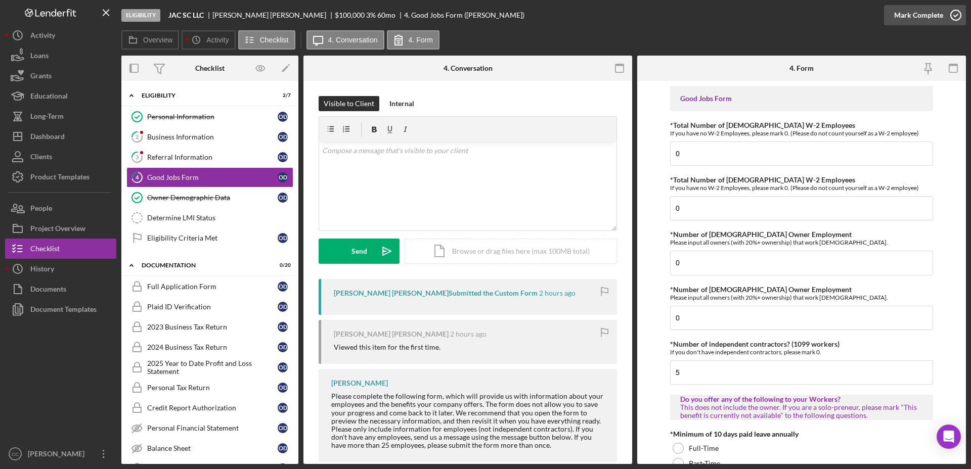
click at [929, 19] on div "Mark Complete" at bounding box center [918, 15] width 49 height 20
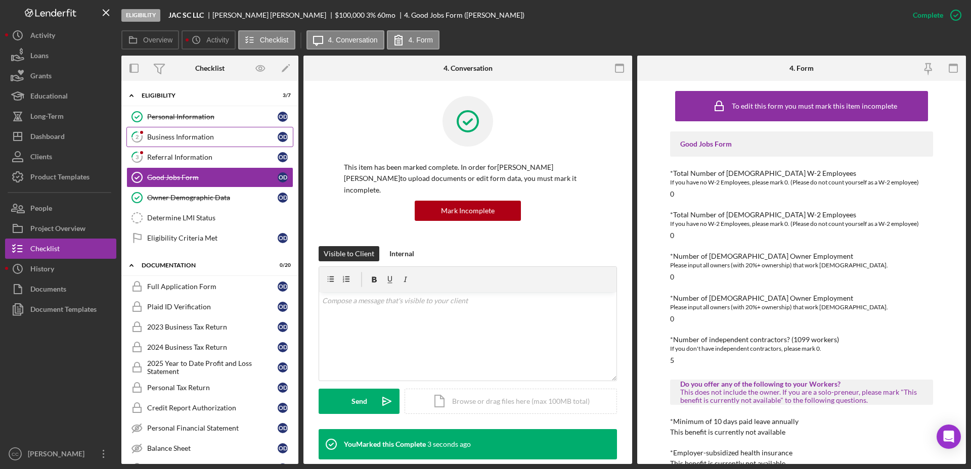
click at [170, 131] on link "2 Business Information O D" at bounding box center [209, 137] width 167 height 20
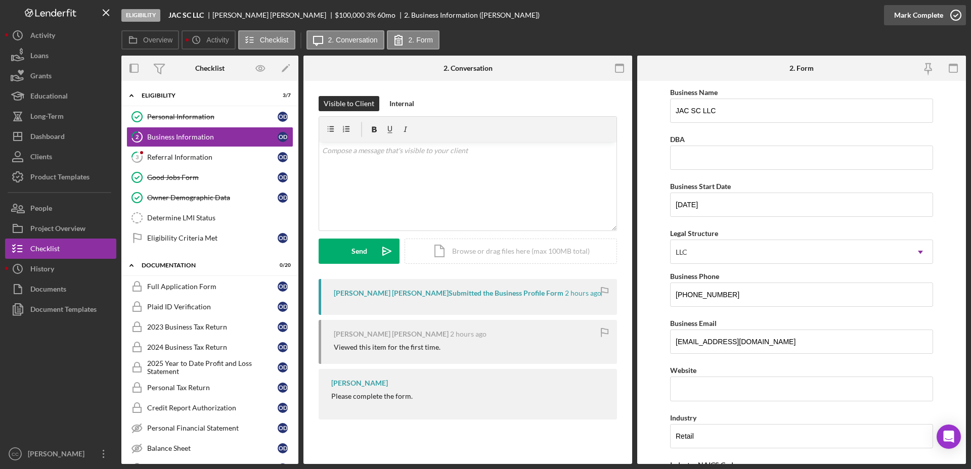
click at [941, 18] on div "Mark Complete" at bounding box center [918, 15] width 49 height 20
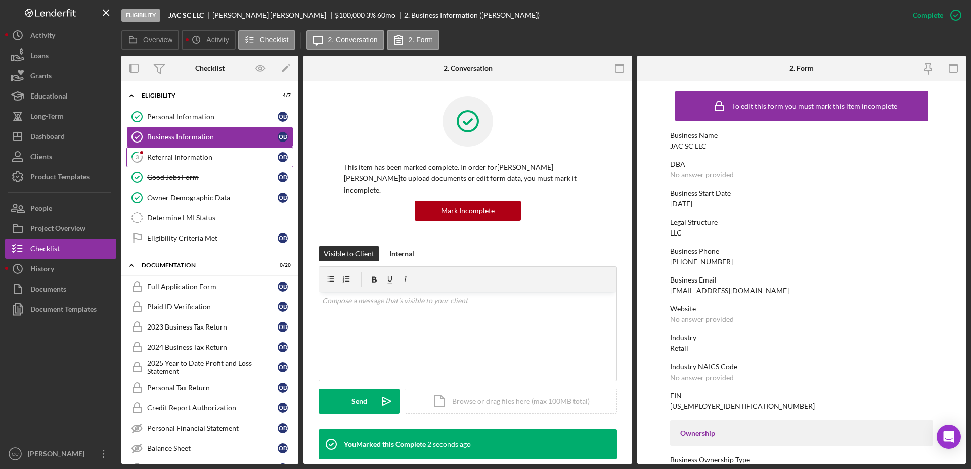
click at [167, 157] on div "Referral Information" at bounding box center [212, 157] width 131 height 8
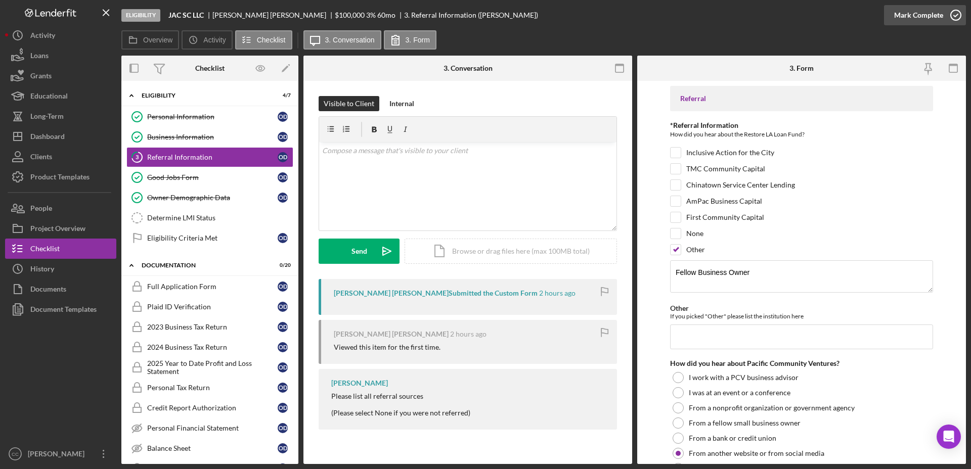
click at [934, 18] on div "Mark Complete" at bounding box center [918, 15] width 49 height 20
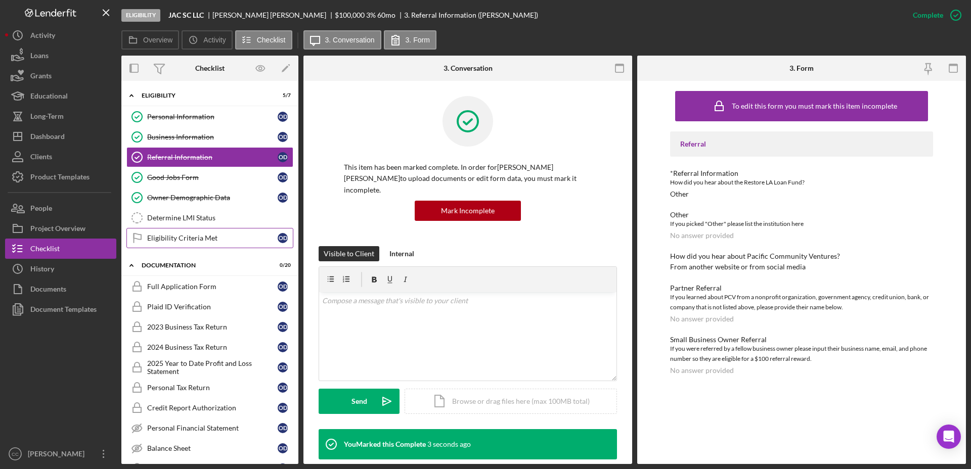
click at [180, 237] on div "Eligibility Criteria Met" at bounding box center [212, 238] width 131 height 8
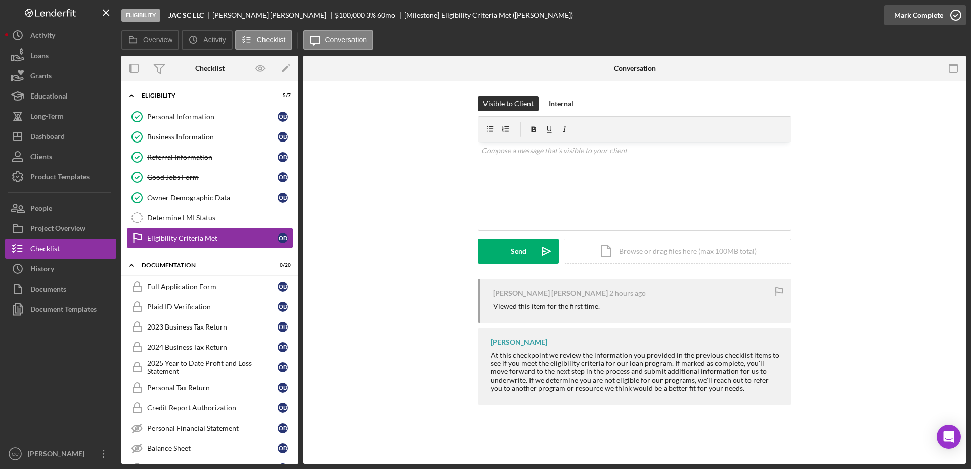
click at [922, 20] on div "Mark Complete" at bounding box center [918, 15] width 49 height 20
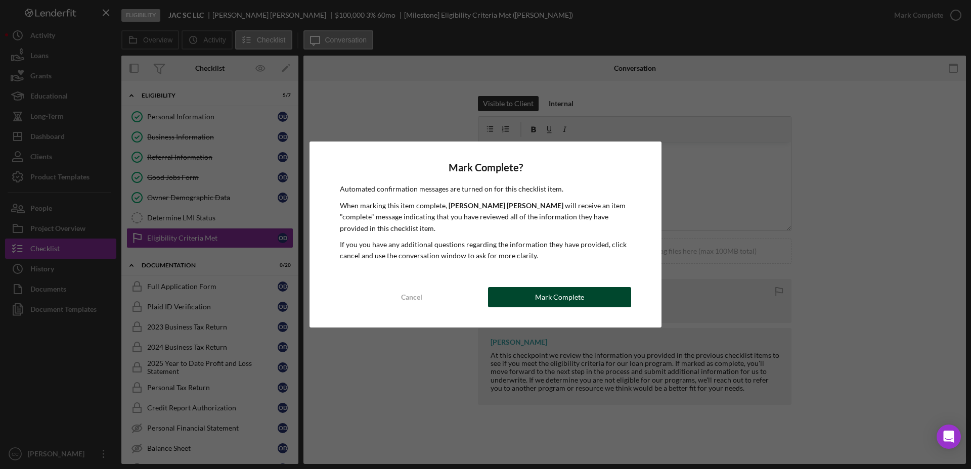
click at [568, 296] on div "Mark Complete" at bounding box center [559, 297] width 49 height 20
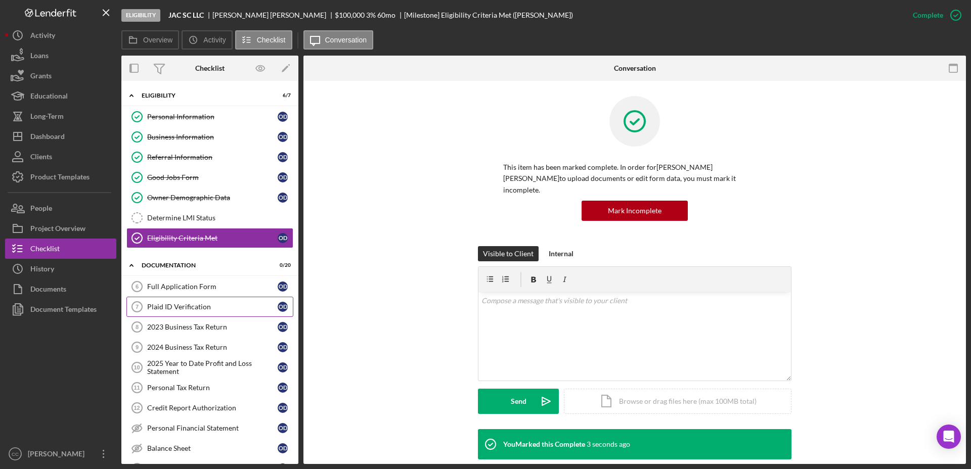
click at [212, 316] on link "Plaid ID Verification 7 Plaid ID Verification O D" at bounding box center [209, 307] width 167 height 20
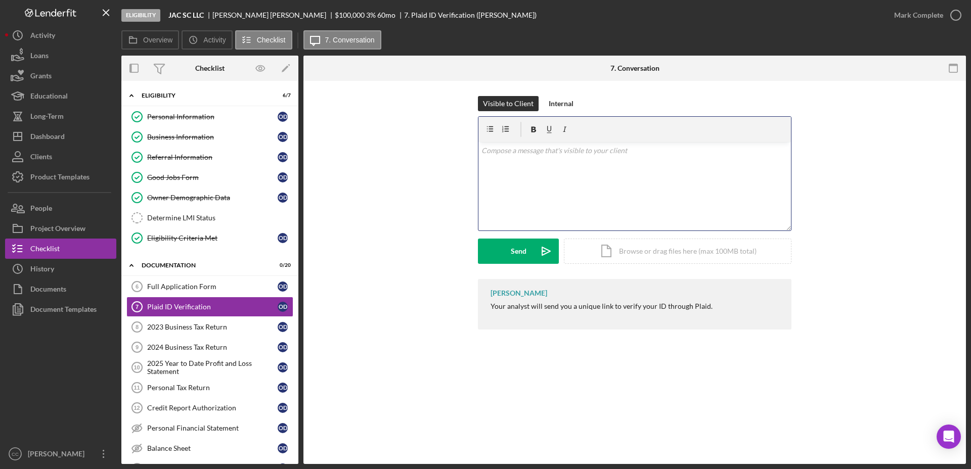
click at [547, 180] on div "v Color teal Color pink Remove color Add row above Add row below Add column bef…" at bounding box center [635, 186] width 313 height 89
click at [526, 249] on button "Send Icon/icon-invite-send" at bounding box center [518, 251] width 81 height 25
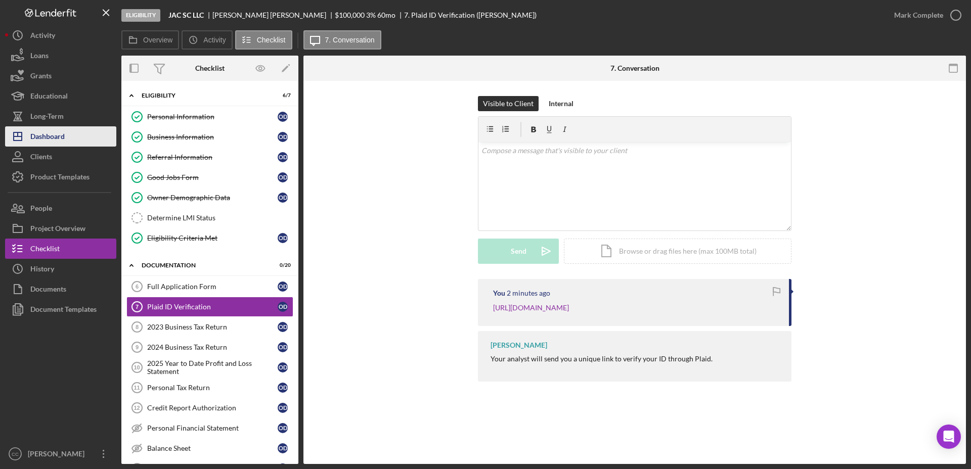
click at [67, 135] on button "Icon/Dashboard Dashboard" at bounding box center [60, 136] width 111 height 20
